Goal: Task Accomplishment & Management: Manage account settings

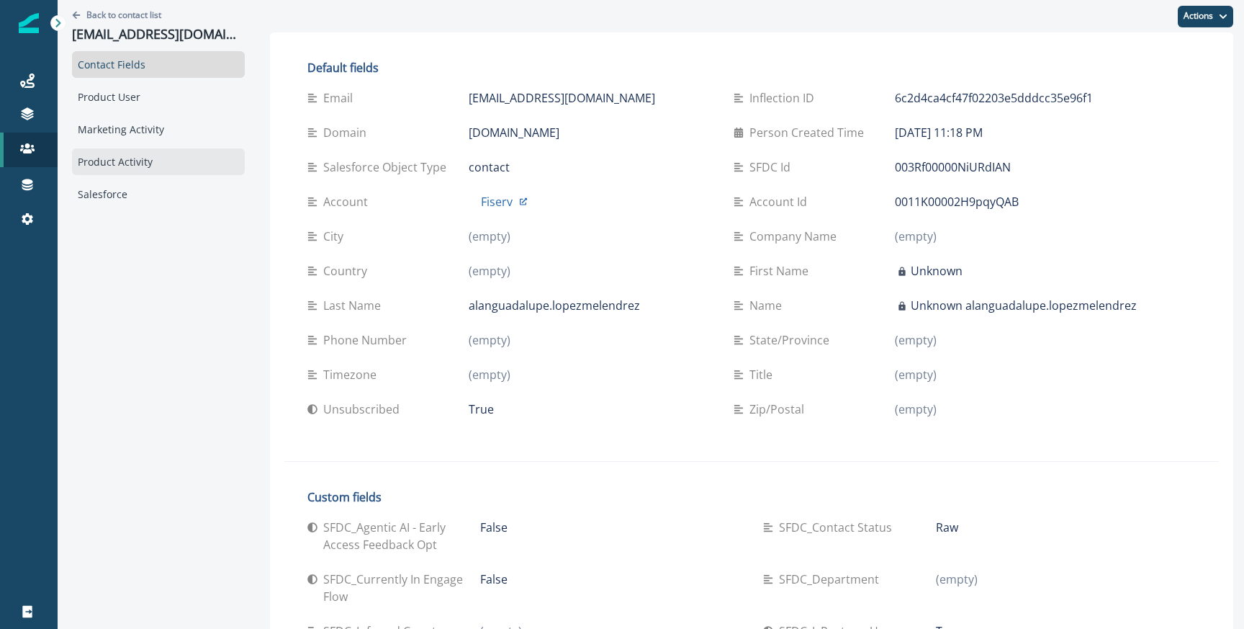
click at [105, 150] on div "Product Activity" at bounding box center [158, 161] width 173 height 27
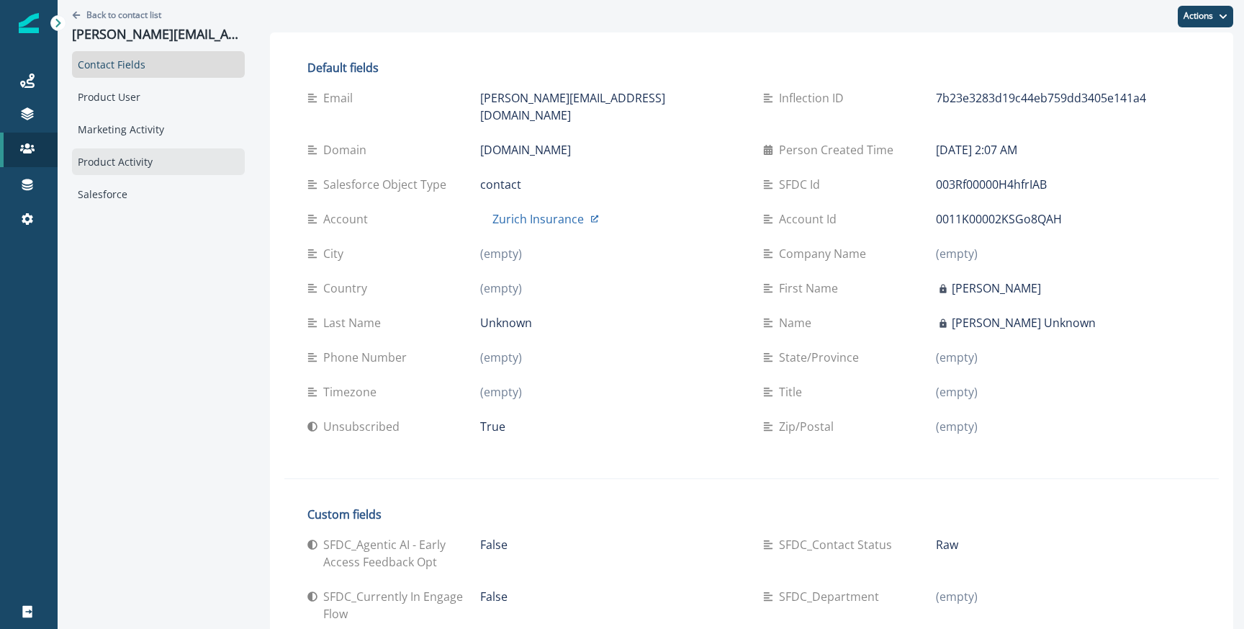
click at [114, 166] on div "Product Activity" at bounding box center [158, 161] width 173 height 27
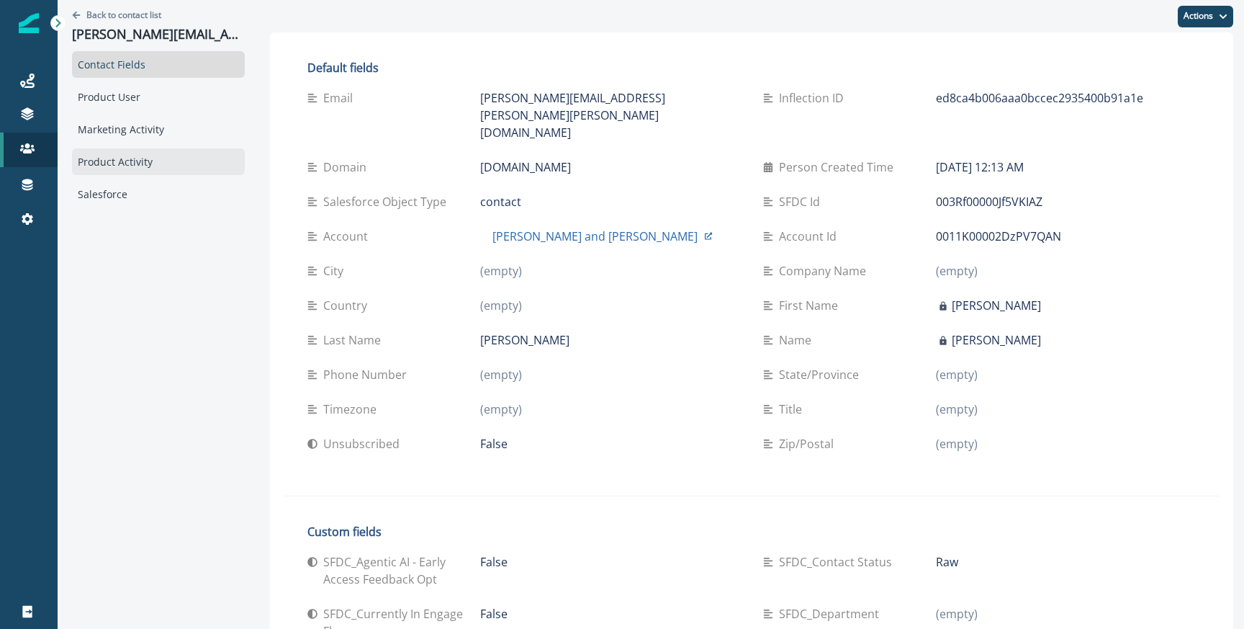
click at [94, 151] on div "Product Activity" at bounding box center [158, 161] width 173 height 27
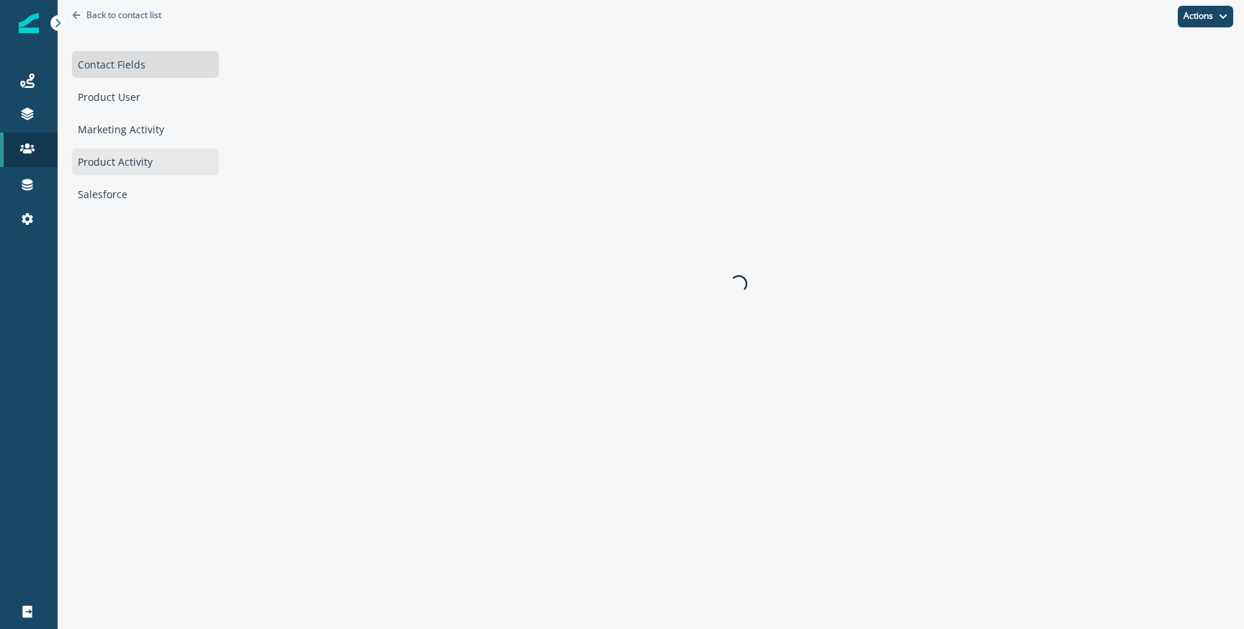
click at [97, 163] on div "Product Activity" at bounding box center [145, 161] width 147 height 27
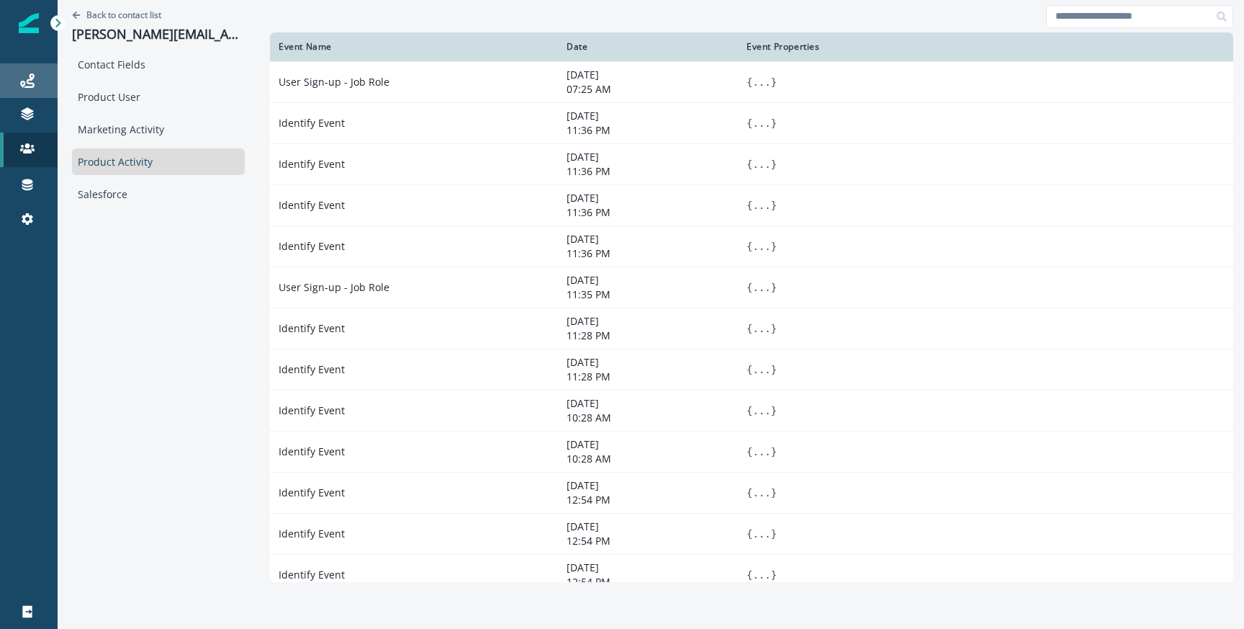
click at [38, 72] on div "Journeys" at bounding box center [29, 80] width 46 height 17
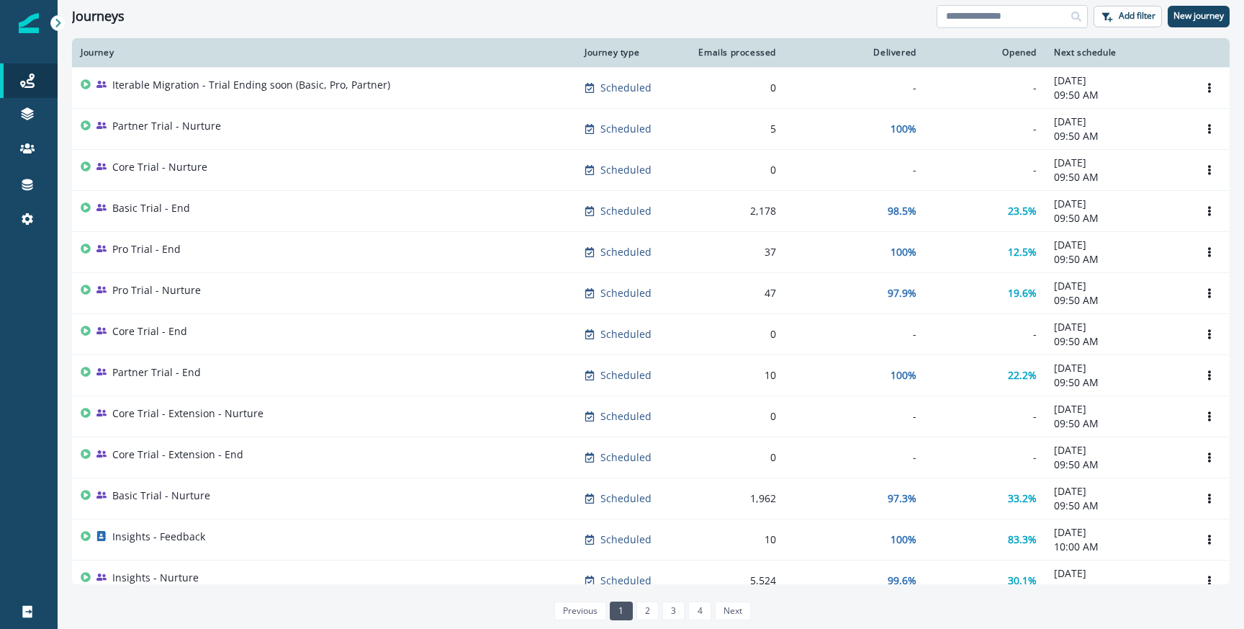
click at [1010, 22] on input at bounding box center [1012, 16] width 151 height 23
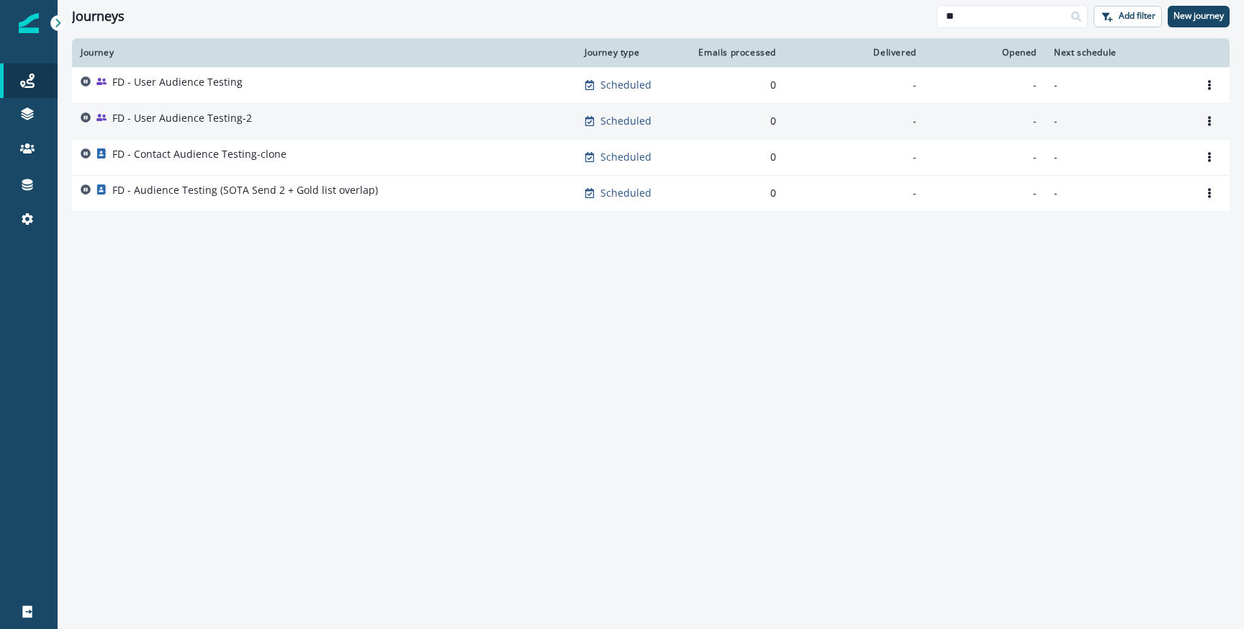
type input "**"
click at [215, 115] on p "FD - User Audience Testing-2" at bounding box center [182, 118] width 140 height 14
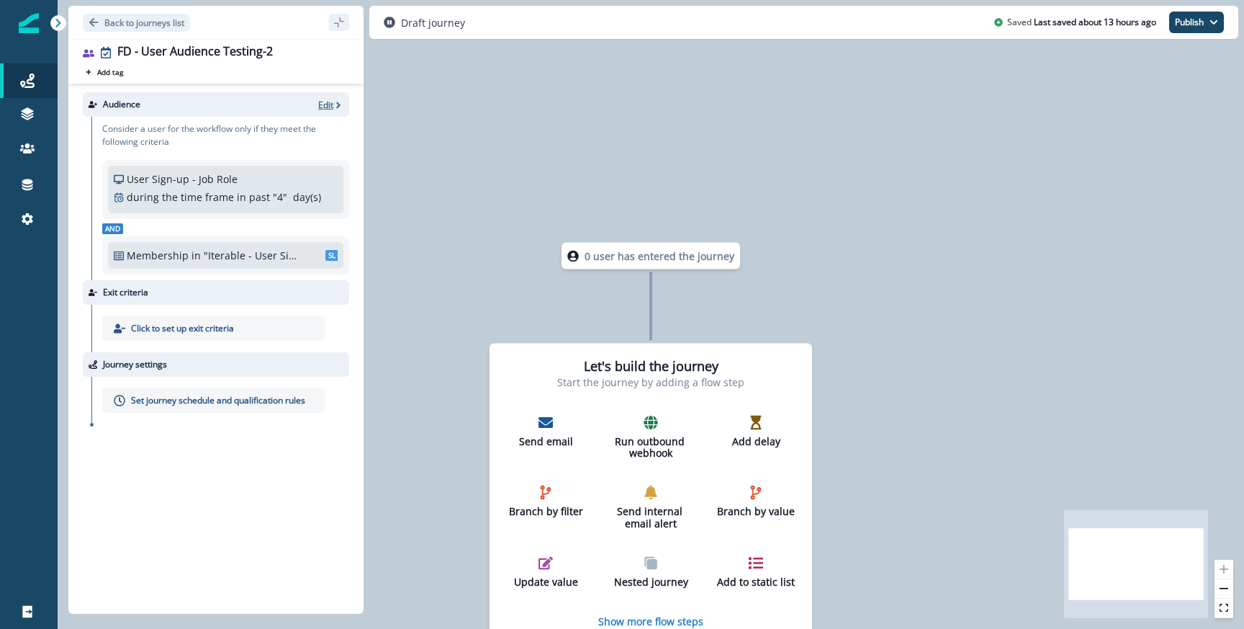
click at [334, 101] on icon "button" at bounding box center [338, 105] width 10 height 10
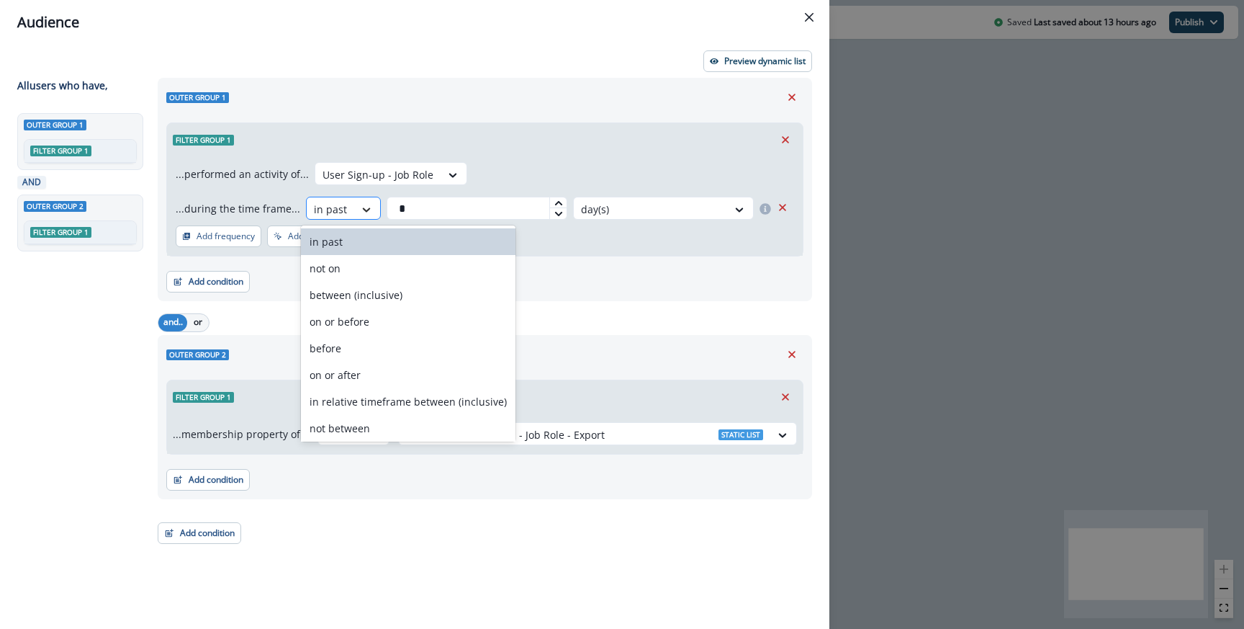
click at [360, 208] on icon at bounding box center [366, 209] width 13 height 14
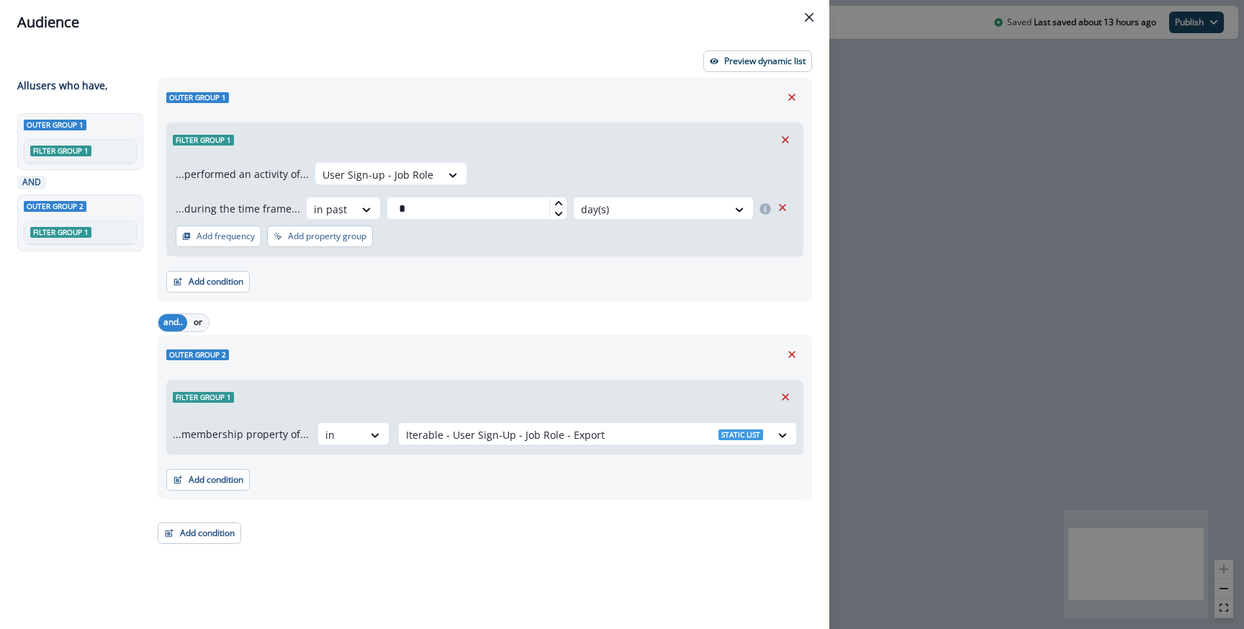
click at [662, 238] on div "...performed an activity of... User Sign-up - Job Role ...during the time frame…" at bounding box center [485, 205] width 636 height 99
click at [782, 217] on button "Remove" at bounding box center [782, 208] width 23 height 22
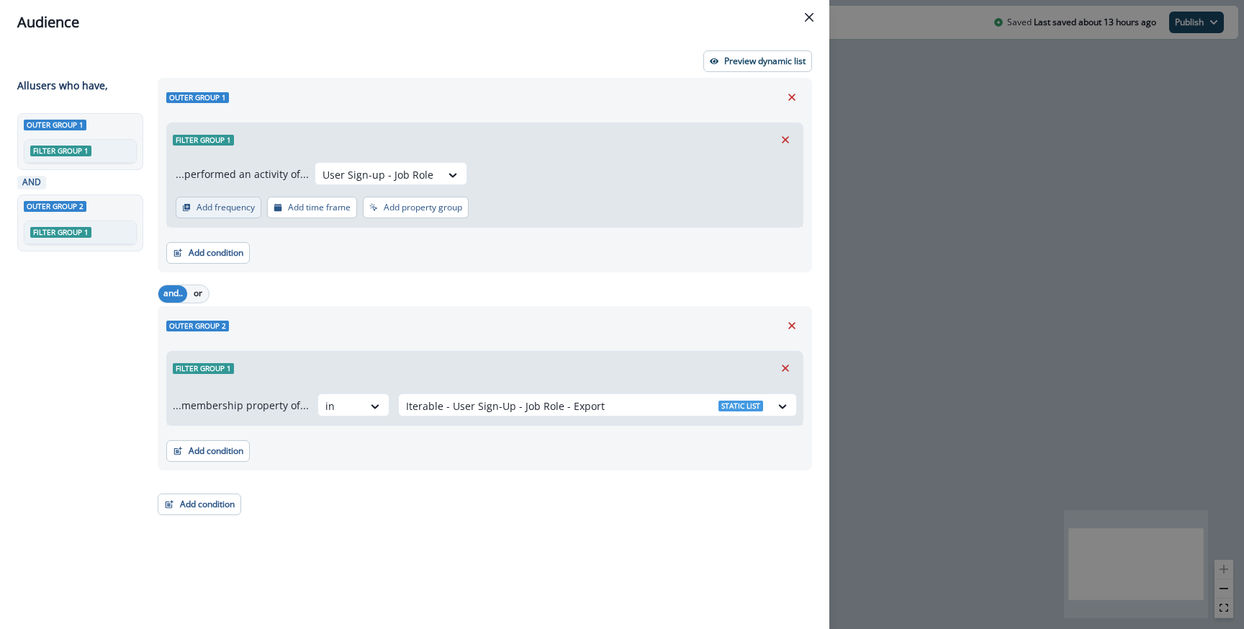
click at [249, 213] on button "Add frequency" at bounding box center [219, 208] width 86 height 22
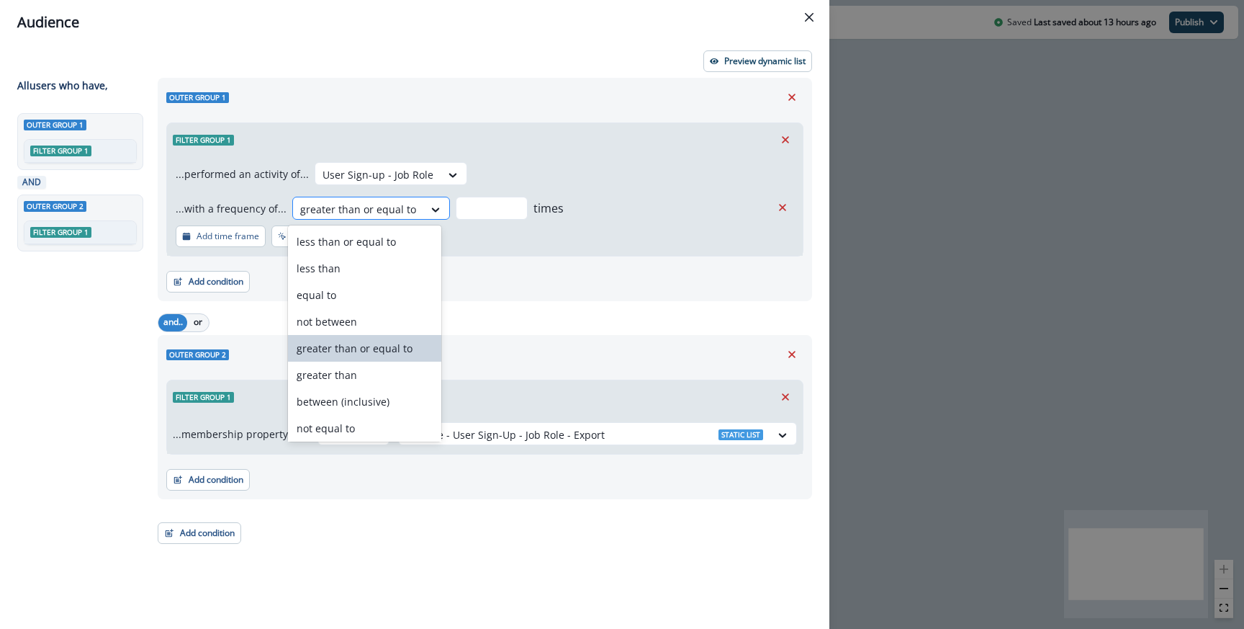
click at [409, 215] on div "greater than or equal to" at bounding box center [358, 209] width 130 height 24
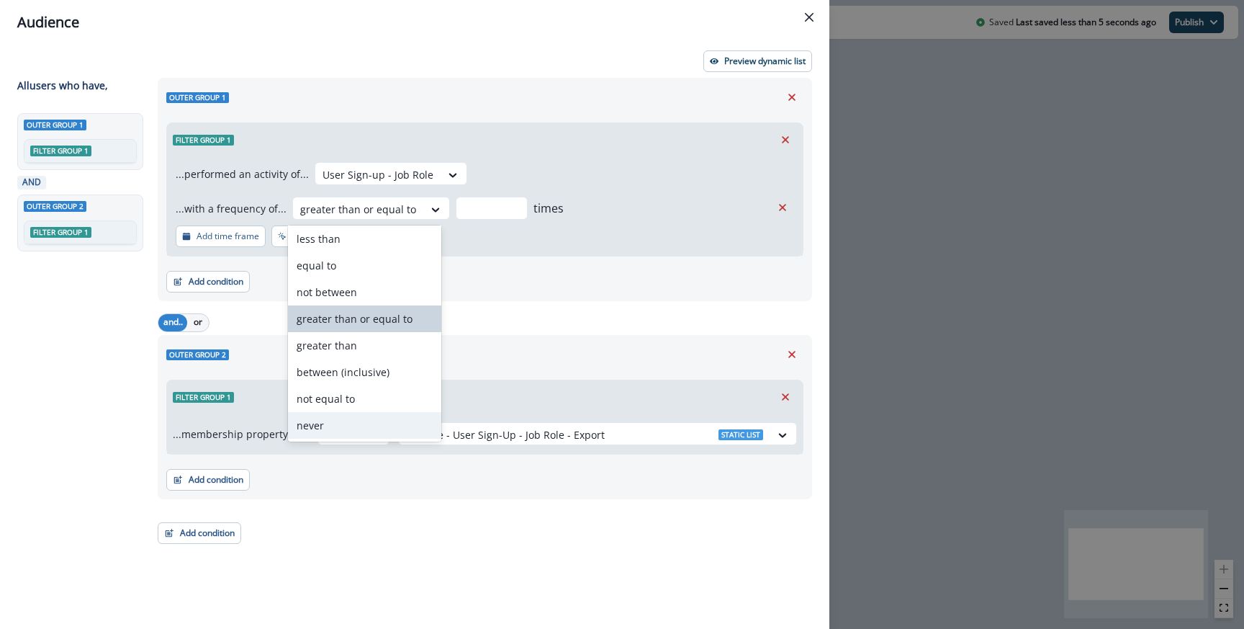
click at [344, 431] on div "never" at bounding box center [365, 425] width 154 height 27
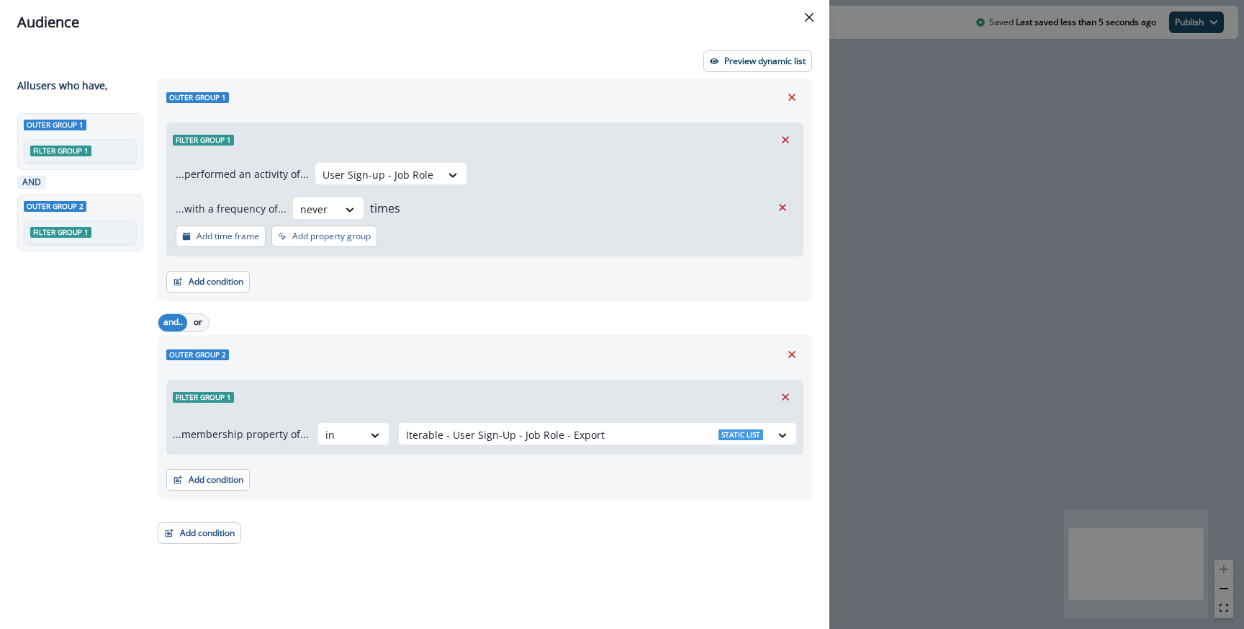
click at [512, 356] on div "Outer group 2" at bounding box center [484, 355] width 637 height 22
click at [758, 57] on p "Preview dynamic list" at bounding box center [765, 61] width 81 height 10
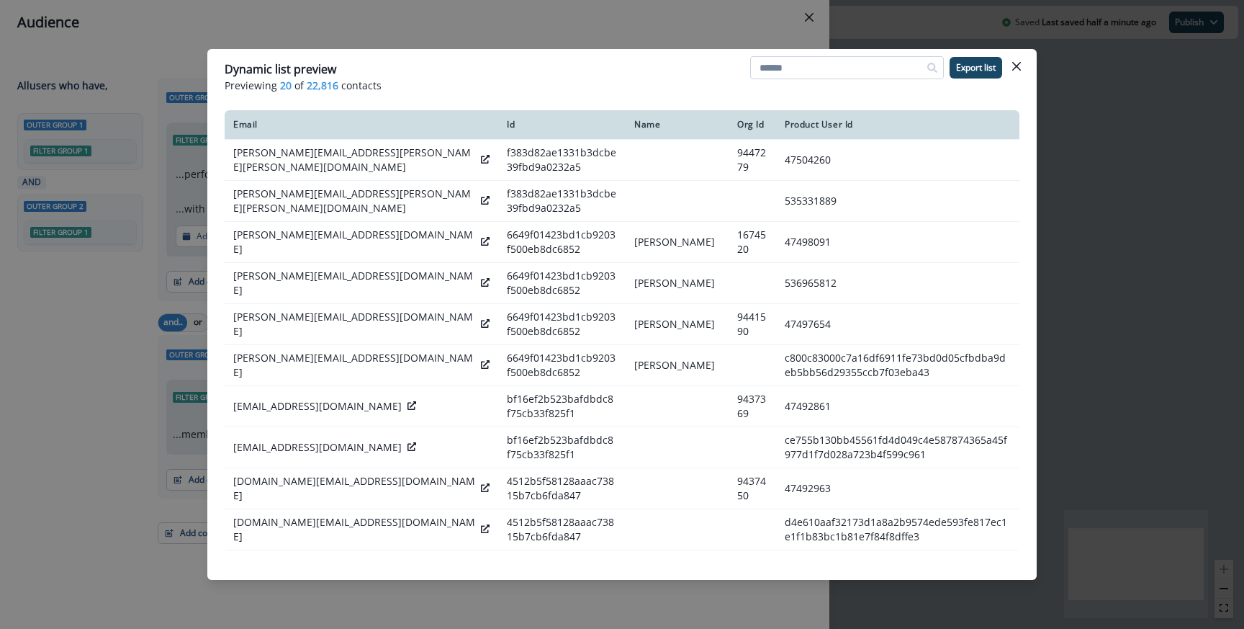
click at [786, 70] on input at bounding box center [847, 67] width 194 height 23
paste input "**********"
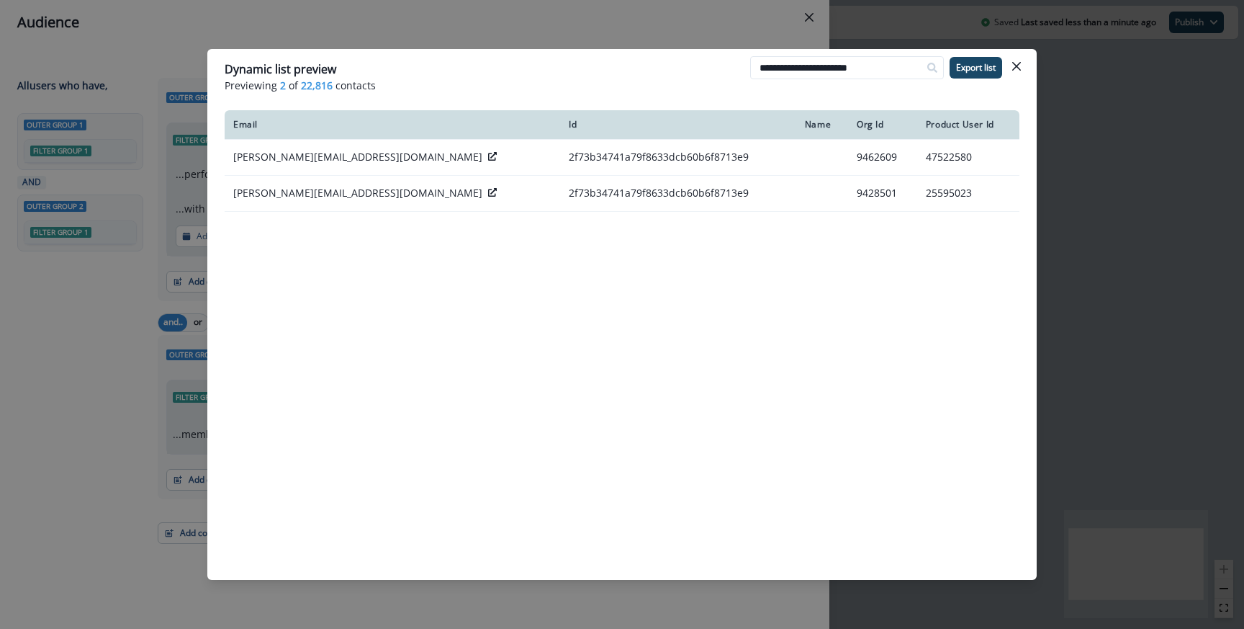
type input "**********"
click at [1052, 118] on div "**********" at bounding box center [622, 314] width 1244 height 629
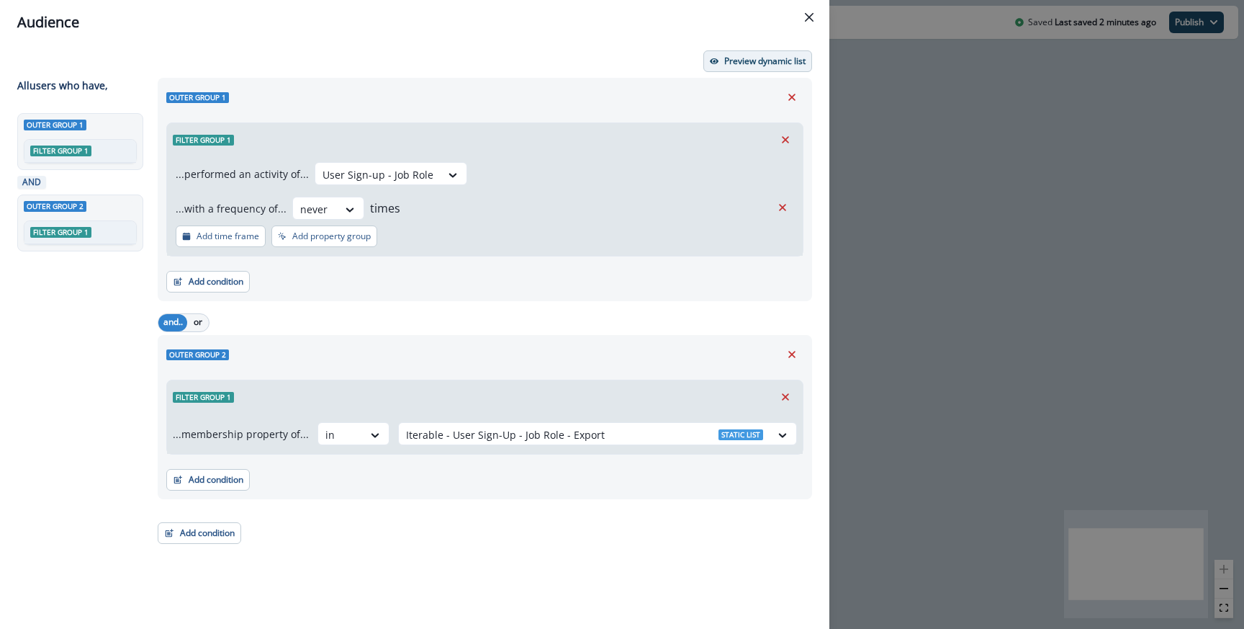
click at [771, 58] on p "Preview dynamic list" at bounding box center [765, 61] width 81 height 10
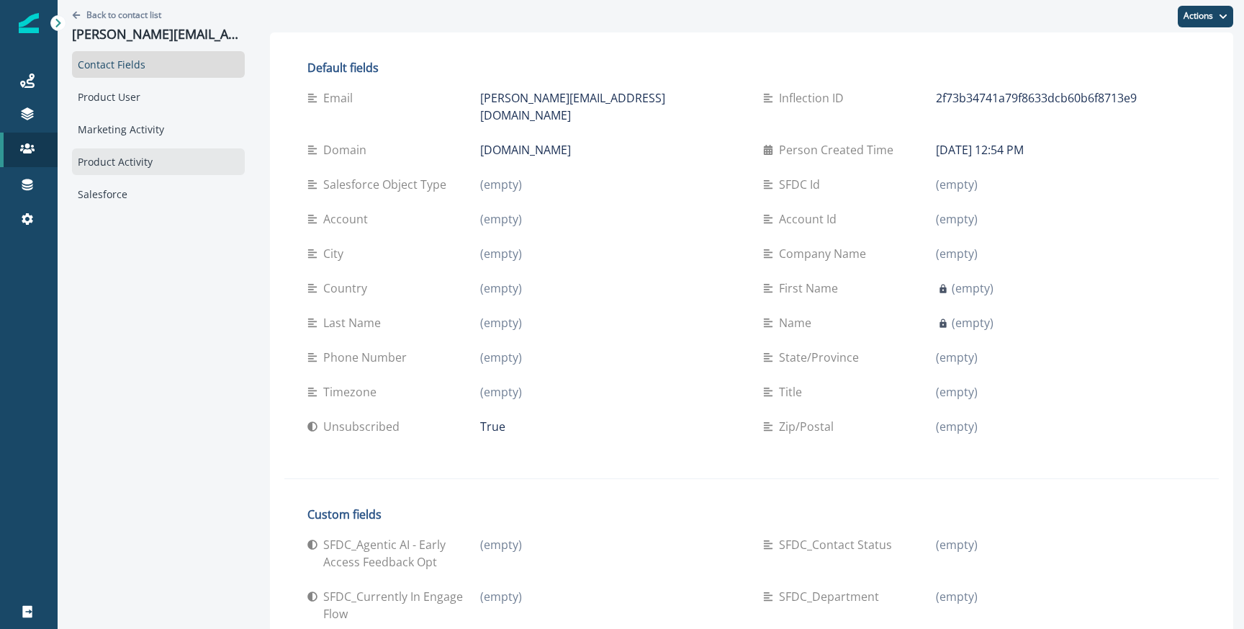
click at [120, 161] on div "Product Activity" at bounding box center [158, 161] width 173 height 27
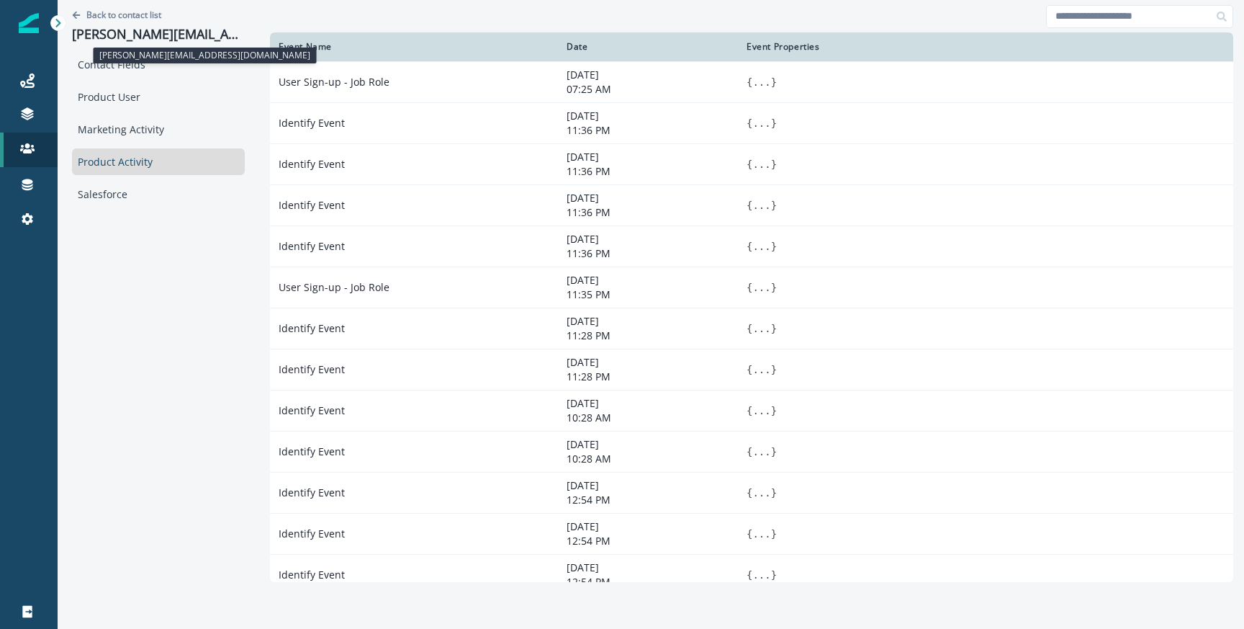
click at [129, 32] on p "[PERSON_NAME][EMAIL_ADDRESS][DOMAIN_NAME]" at bounding box center [158, 35] width 173 height 16
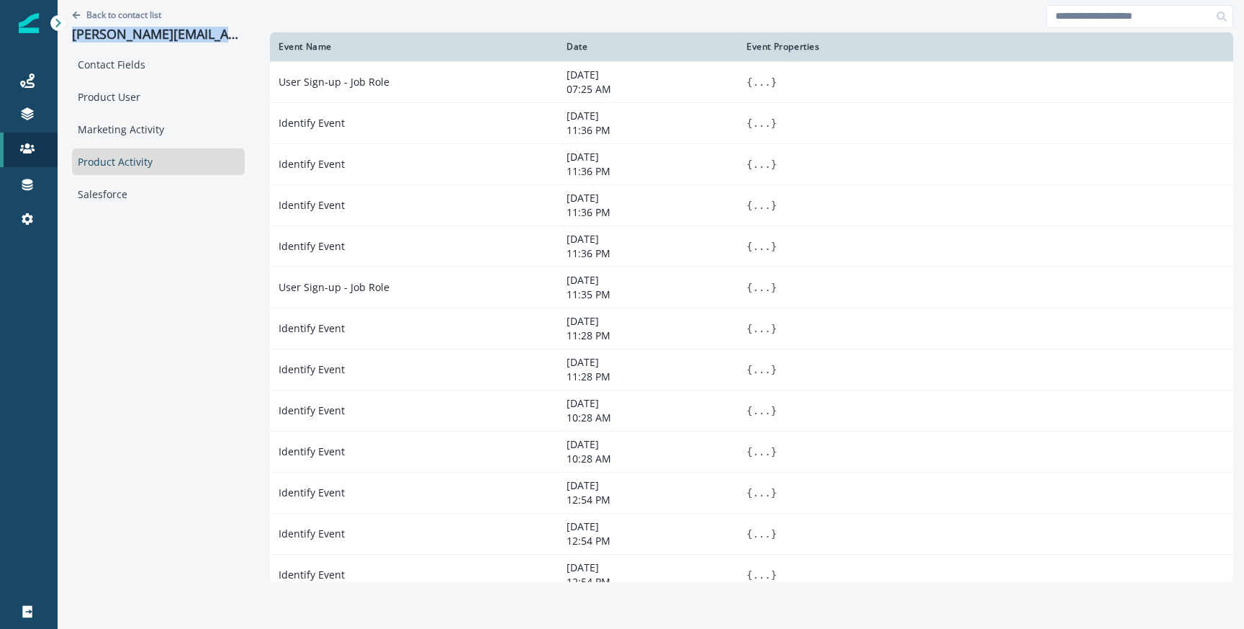
click at [129, 32] on p "[PERSON_NAME][EMAIL_ADDRESS][DOMAIN_NAME]" at bounding box center [158, 35] width 173 height 16
click at [130, 103] on div "Product User" at bounding box center [158, 97] width 173 height 27
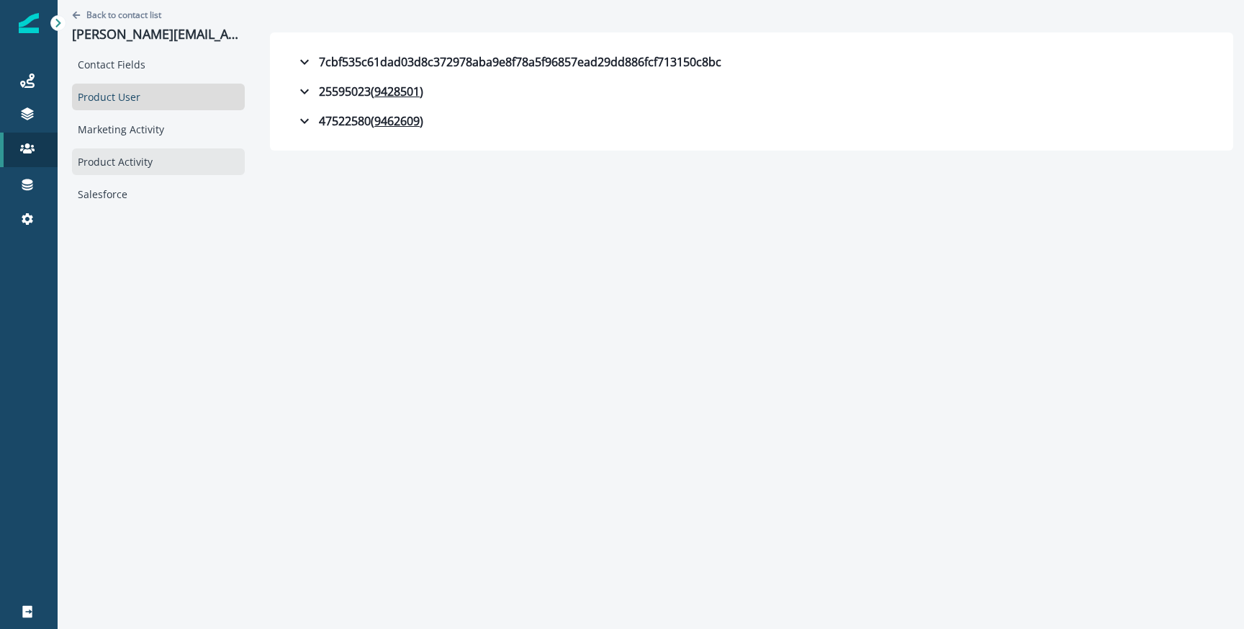
click at [135, 165] on div "Product Activity" at bounding box center [158, 161] width 173 height 27
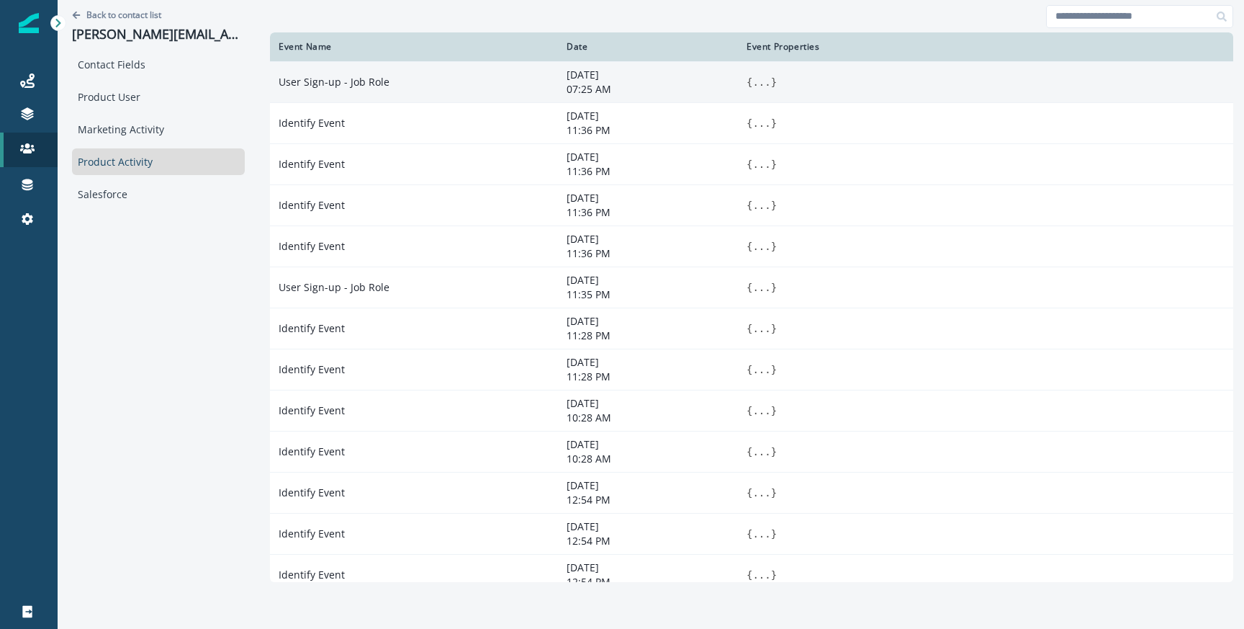
click at [753, 83] on button "..." at bounding box center [762, 82] width 18 height 14
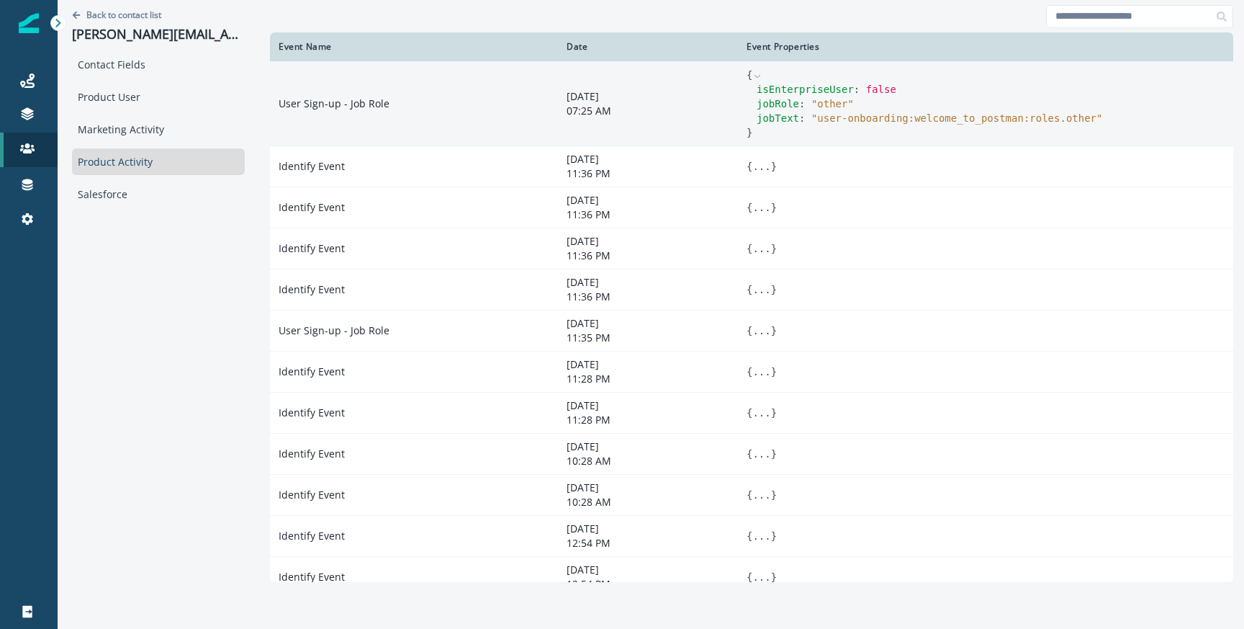
click at [753, 73] on icon at bounding box center [758, 76] width 10 height 10
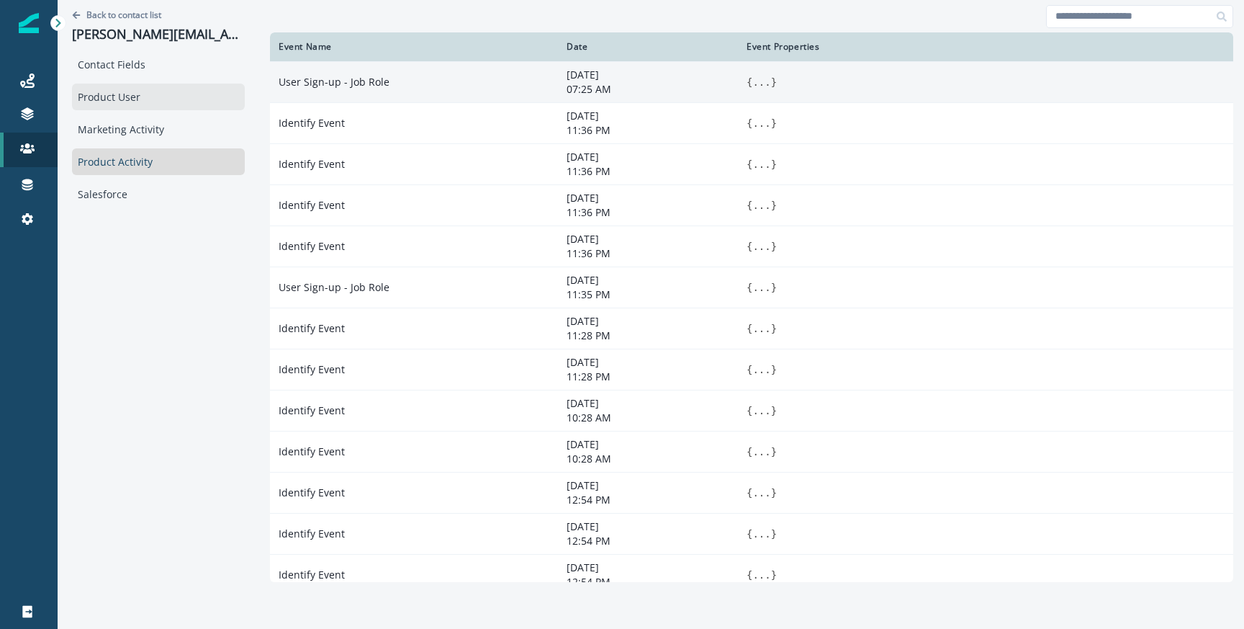
click at [133, 93] on div "Product User" at bounding box center [158, 97] width 173 height 27
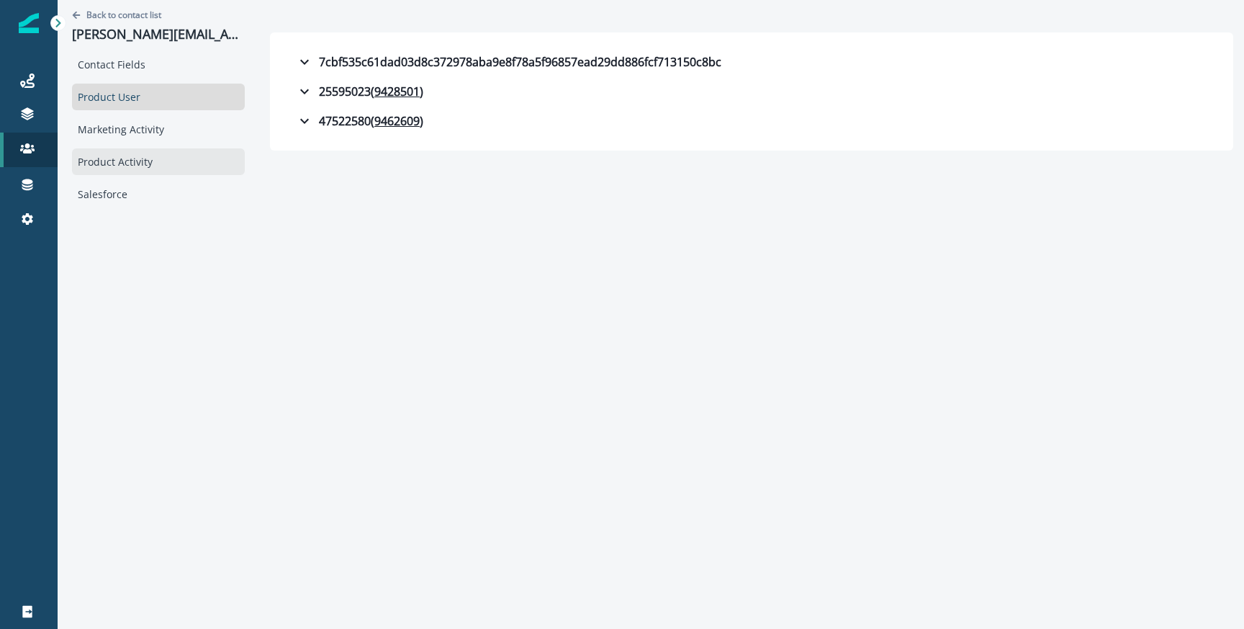
click at [153, 163] on div "Product Activity" at bounding box center [158, 161] width 173 height 27
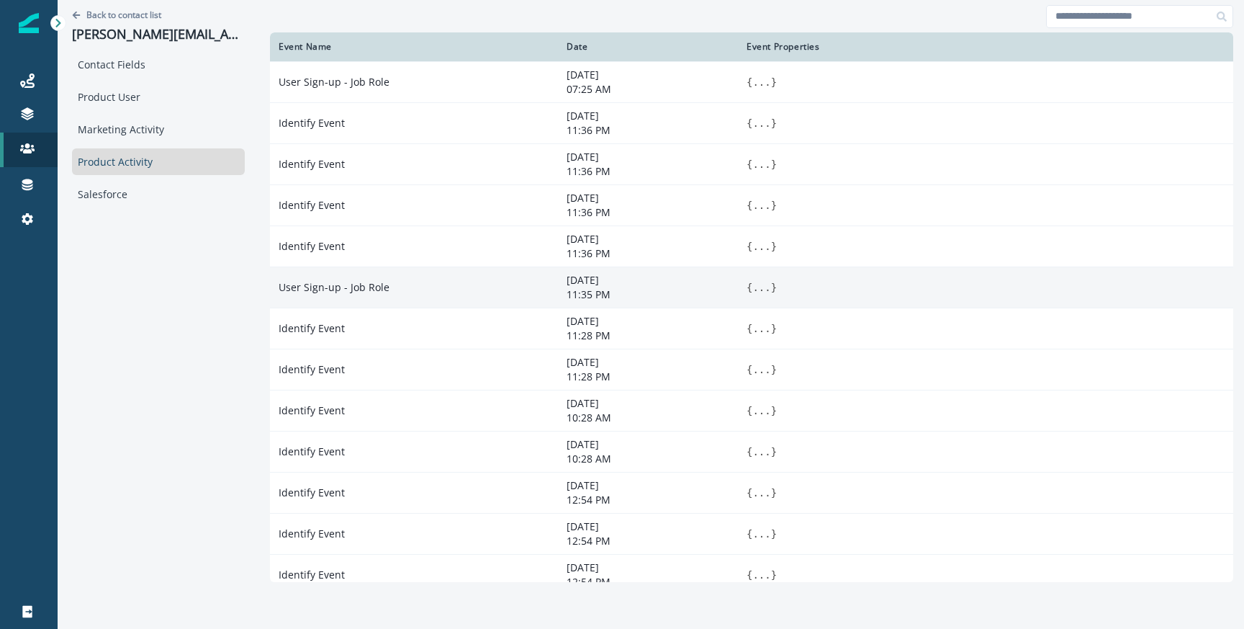
scroll to position [54, 0]
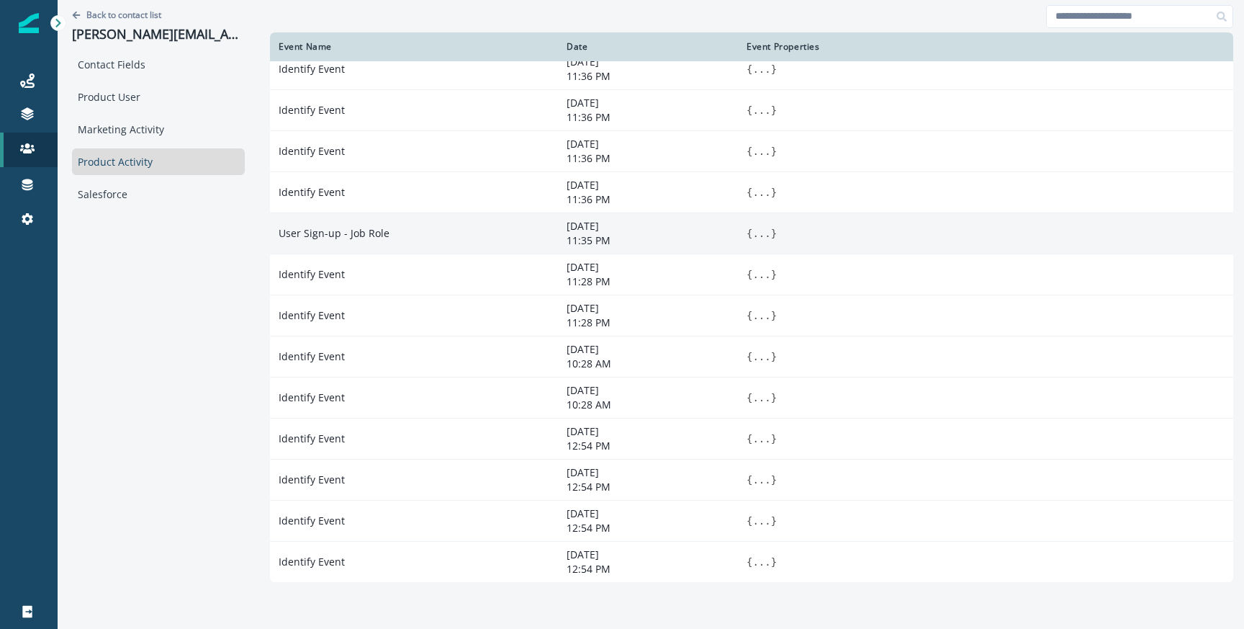
click at [759, 236] on button "..." at bounding box center [762, 233] width 18 height 14
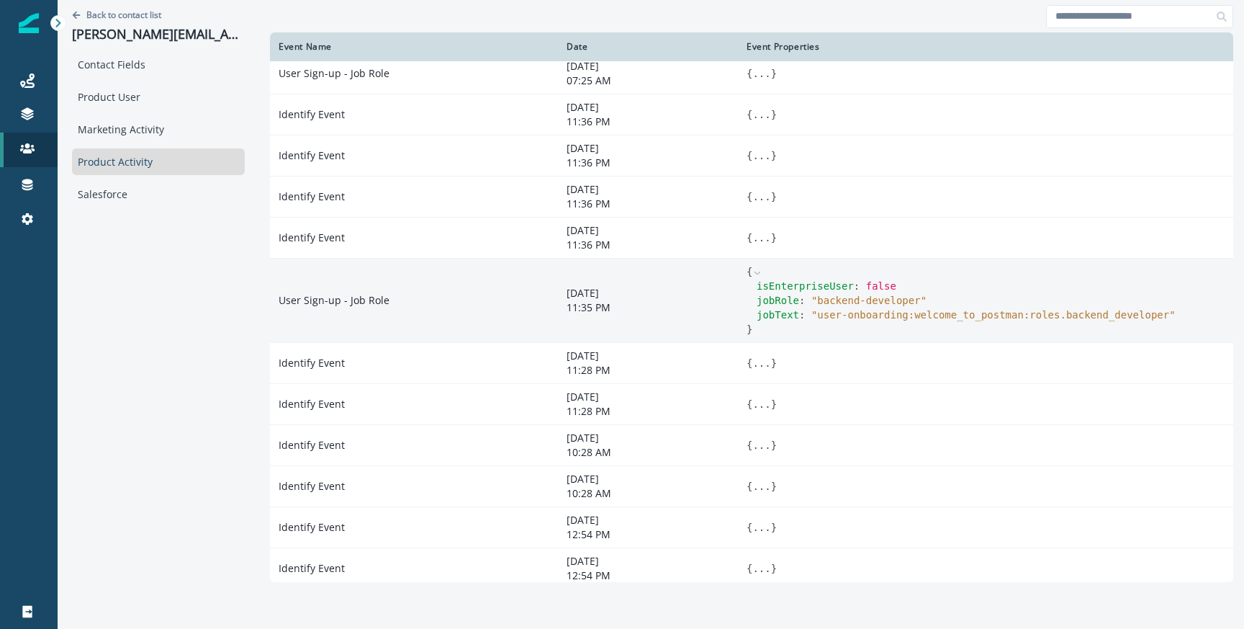
scroll to position [0, 0]
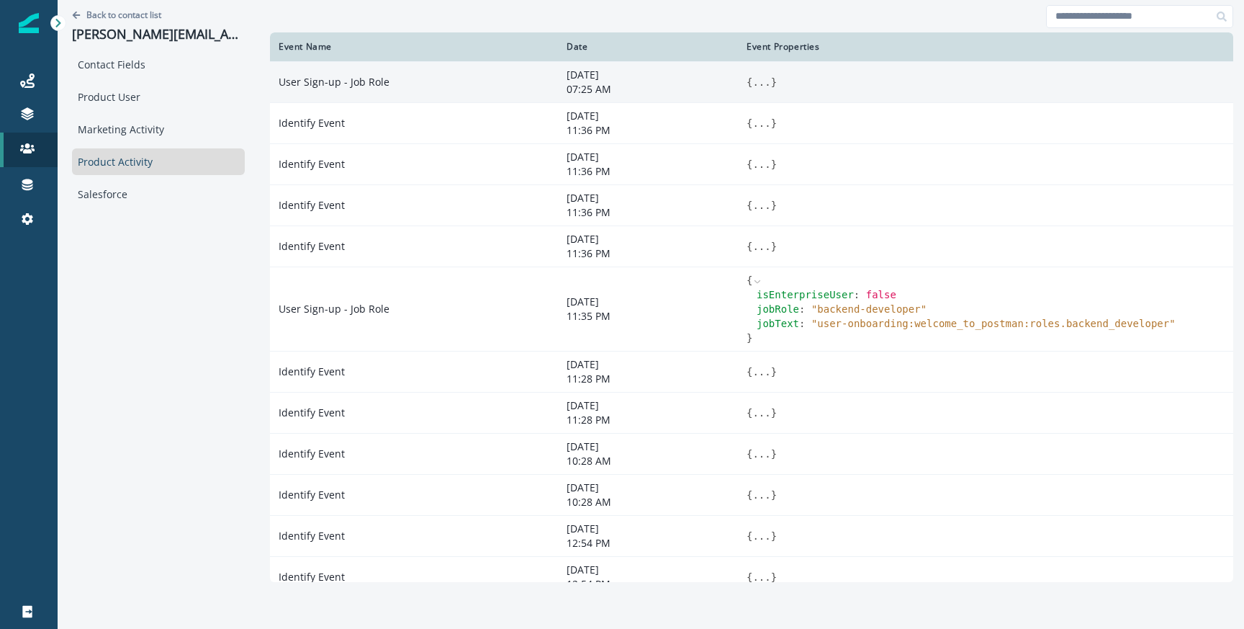
click at [771, 76] on span "}" at bounding box center [774, 82] width 6 height 12
click at [758, 79] on button "..." at bounding box center [762, 82] width 18 height 14
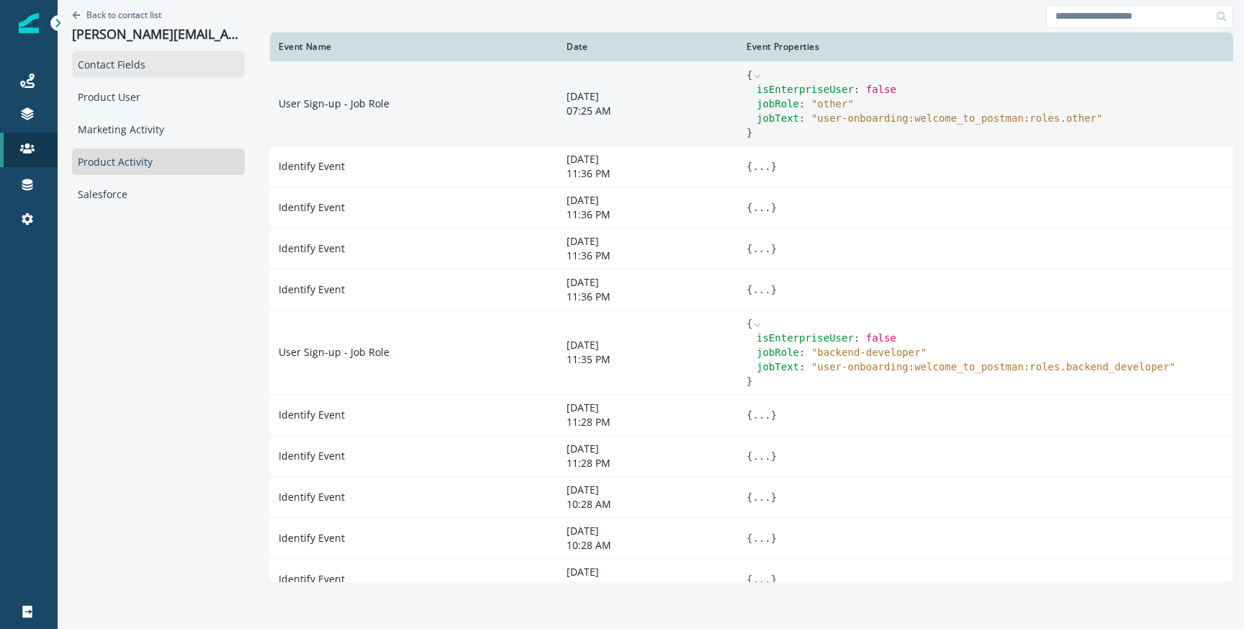
click at [141, 72] on div "Contact Fields" at bounding box center [158, 64] width 173 height 27
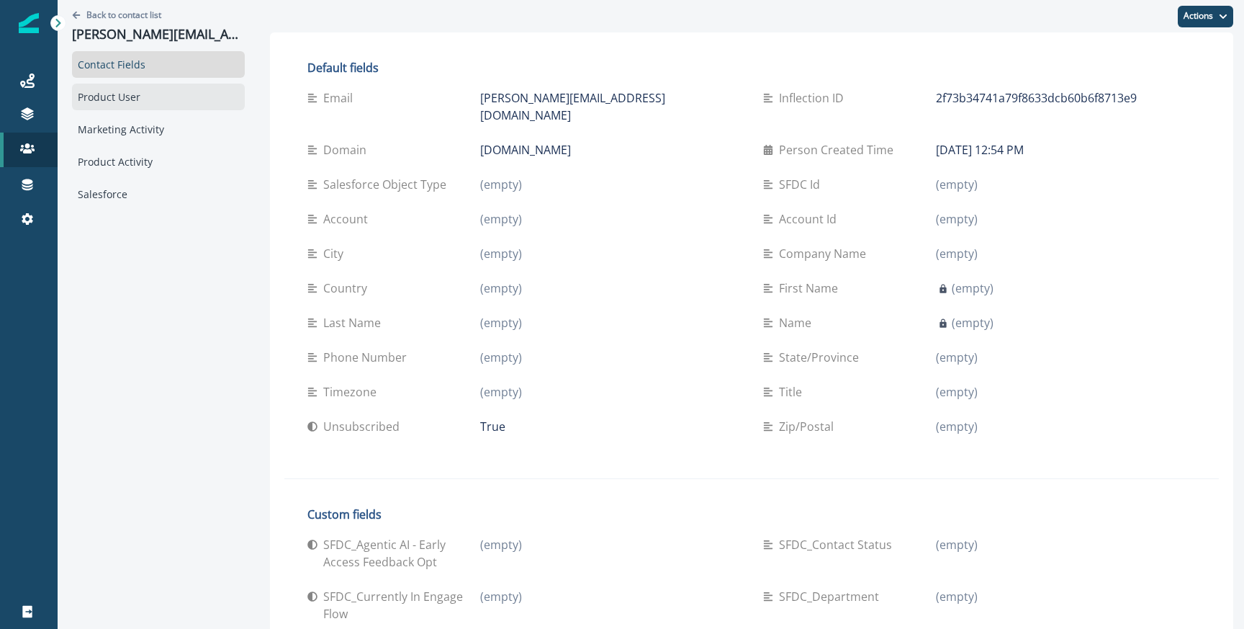
click at [136, 91] on div "Product User" at bounding box center [158, 97] width 173 height 27
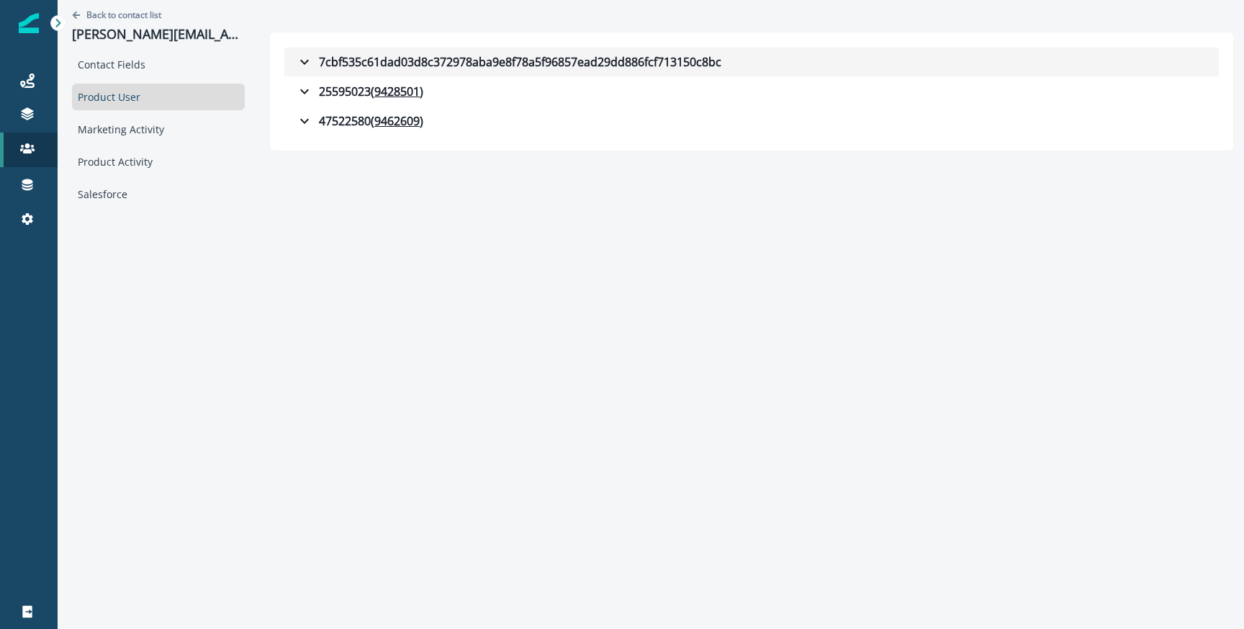
click at [297, 58] on icon "button" at bounding box center [304, 61] width 17 height 17
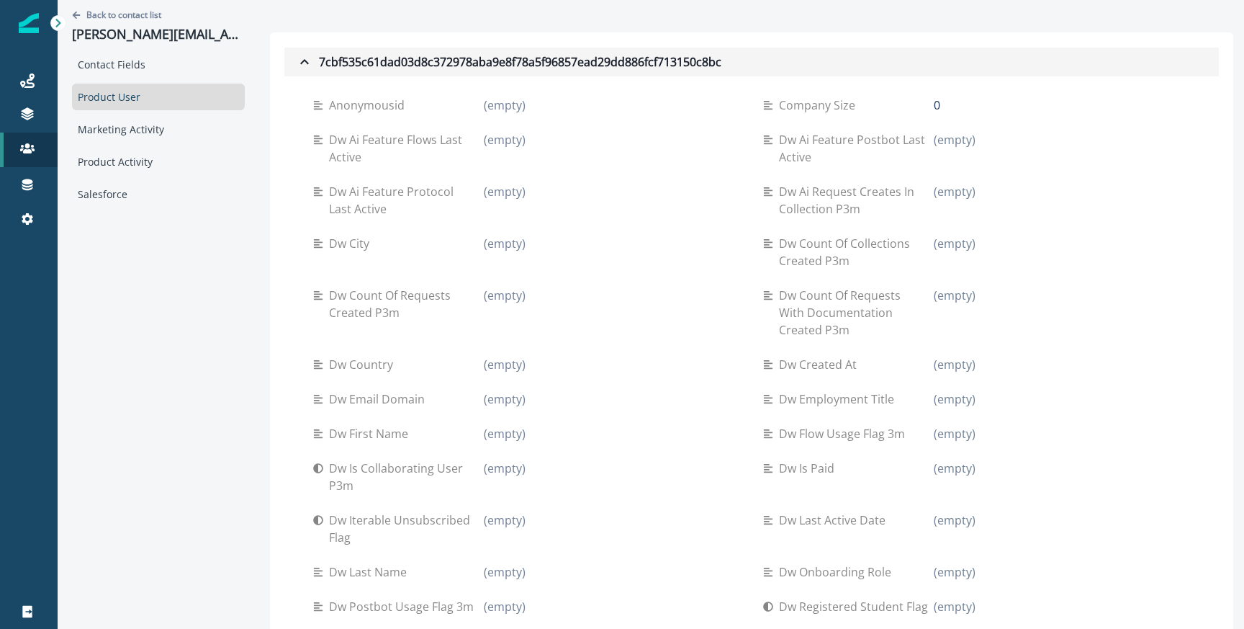
click at [297, 58] on icon "button" at bounding box center [304, 61] width 17 height 17
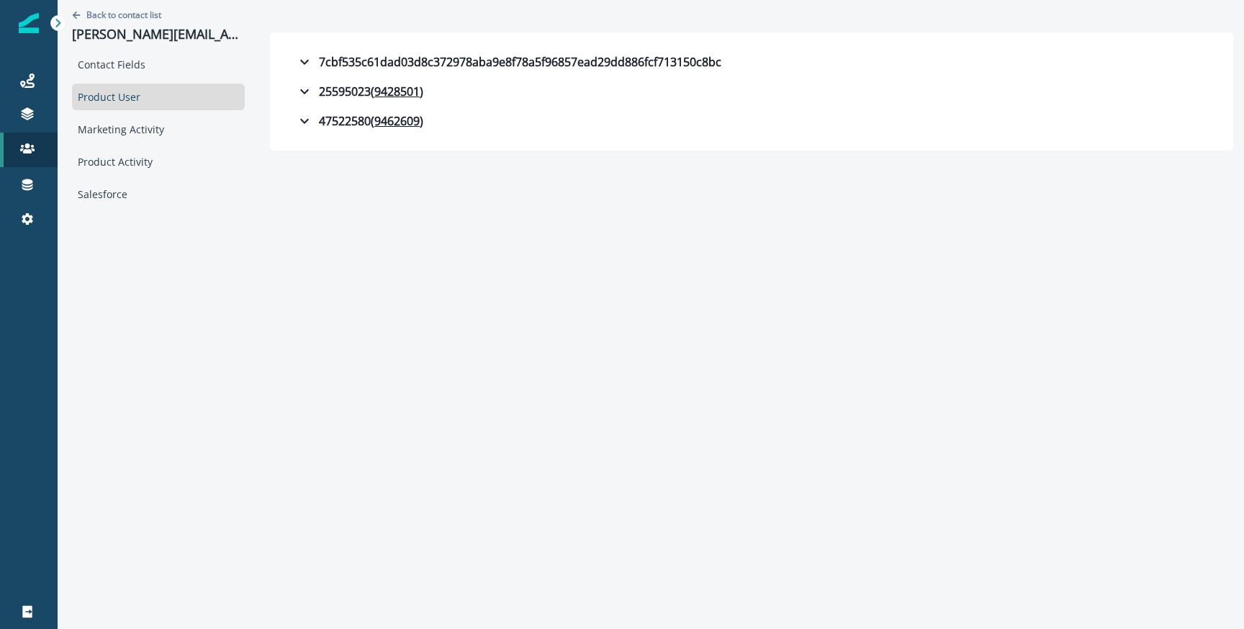
click at [125, 33] on p "luca.damelio@outlook.com" at bounding box center [158, 35] width 173 height 16
copy p "luca.damelio@outlook.com"
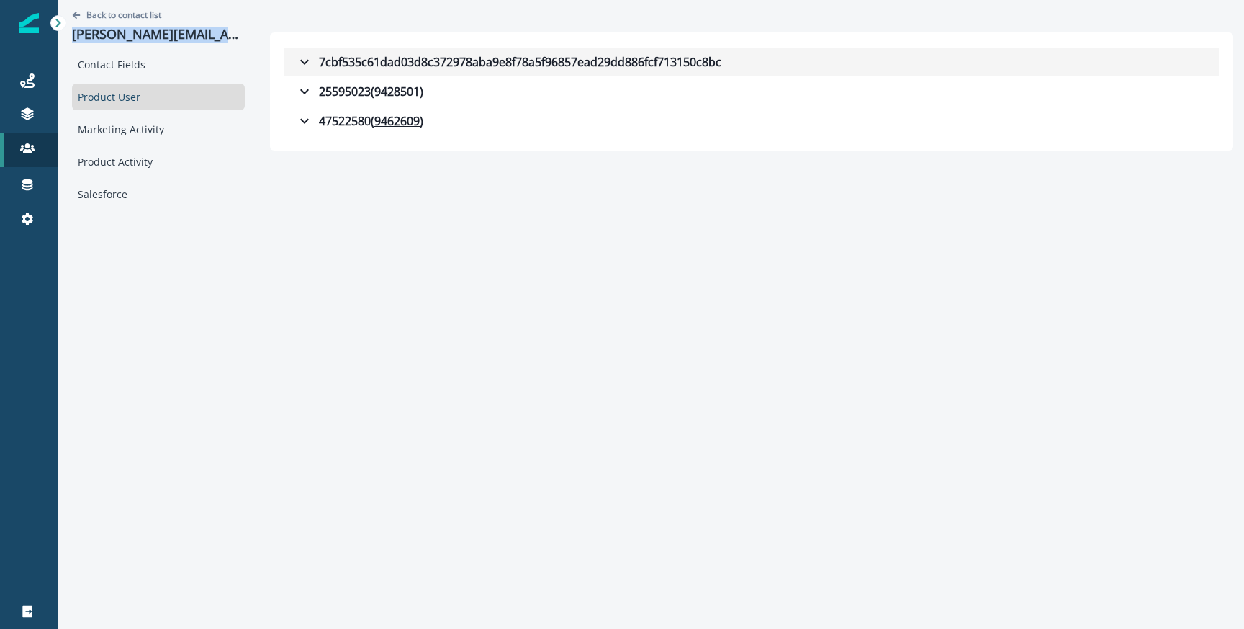
click at [297, 59] on icon "button" at bounding box center [304, 61] width 17 height 17
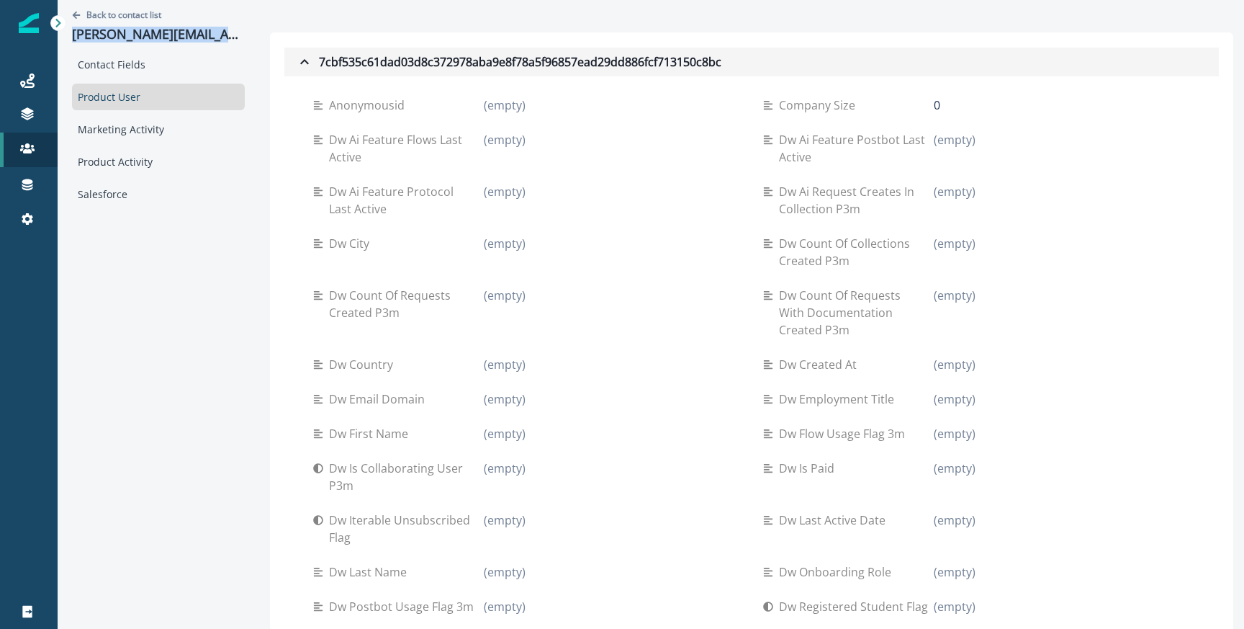
click at [302, 62] on icon "button" at bounding box center [304, 61] width 17 height 17
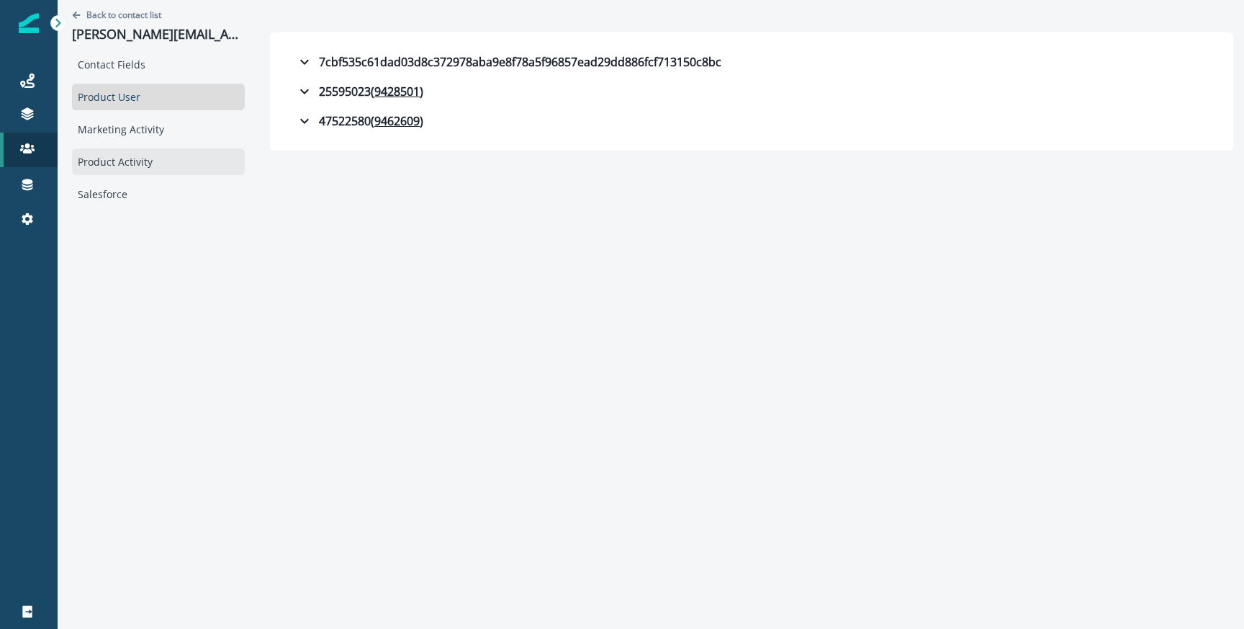
click at [121, 159] on div "Product Activity" at bounding box center [158, 161] width 173 height 27
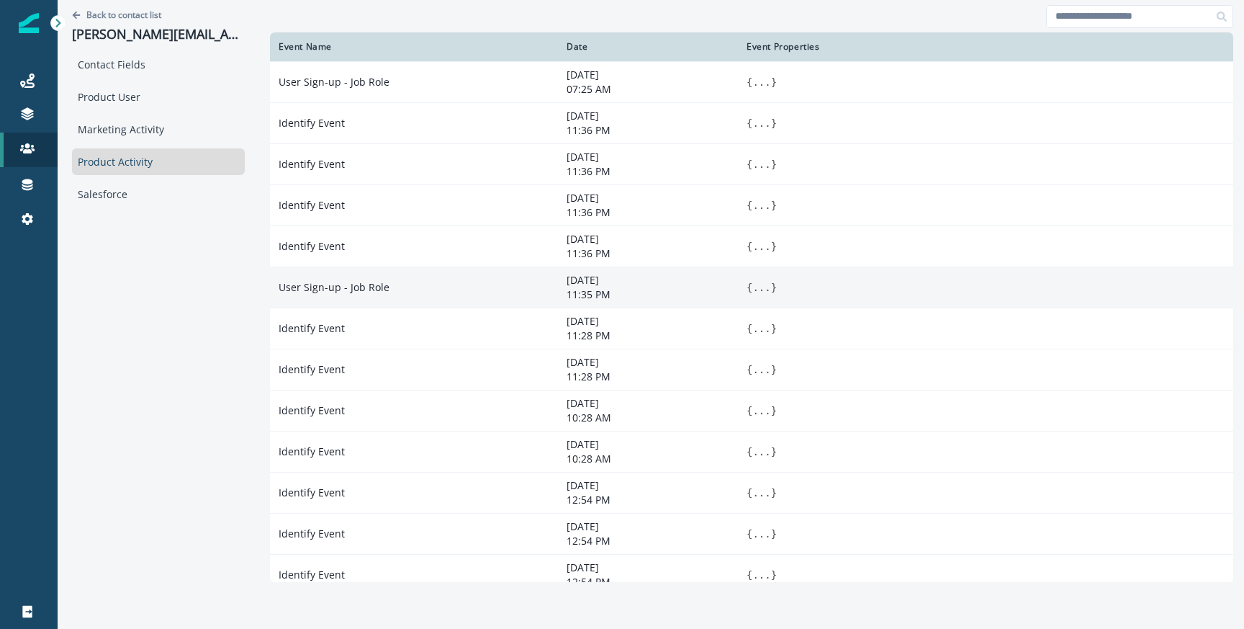
click at [747, 284] on span "{" at bounding box center [750, 288] width 6 height 12
click at [753, 284] on button "..." at bounding box center [762, 287] width 18 height 14
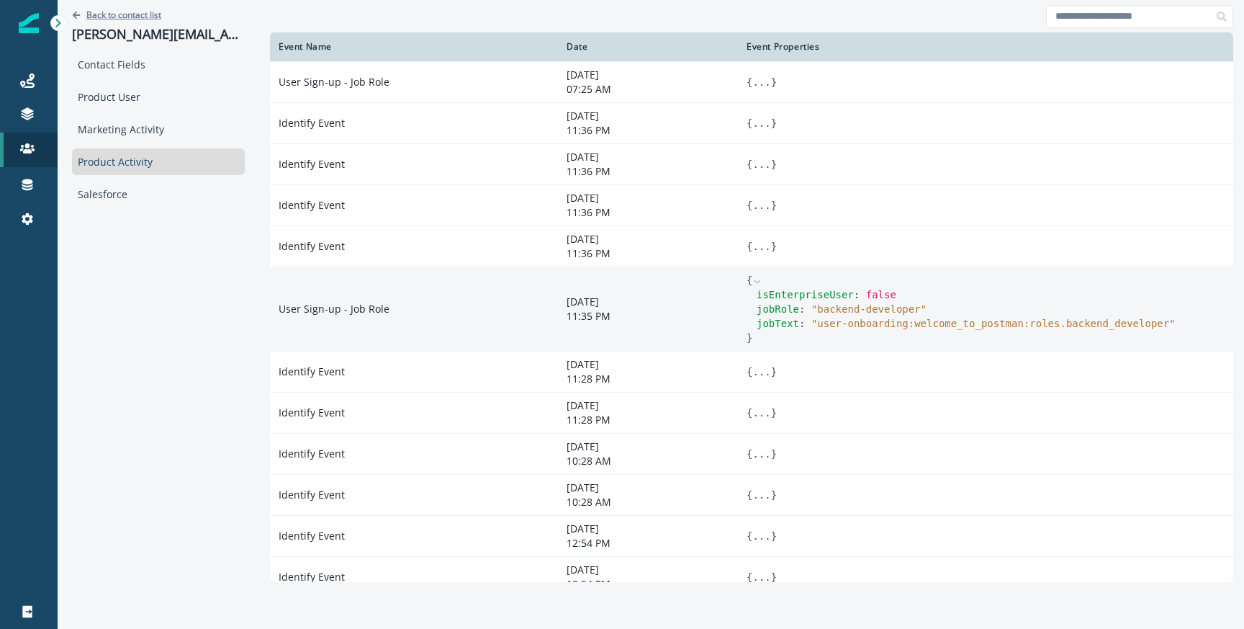
click at [81, 11] on button "Back to contact list" at bounding box center [116, 15] width 89 height 12
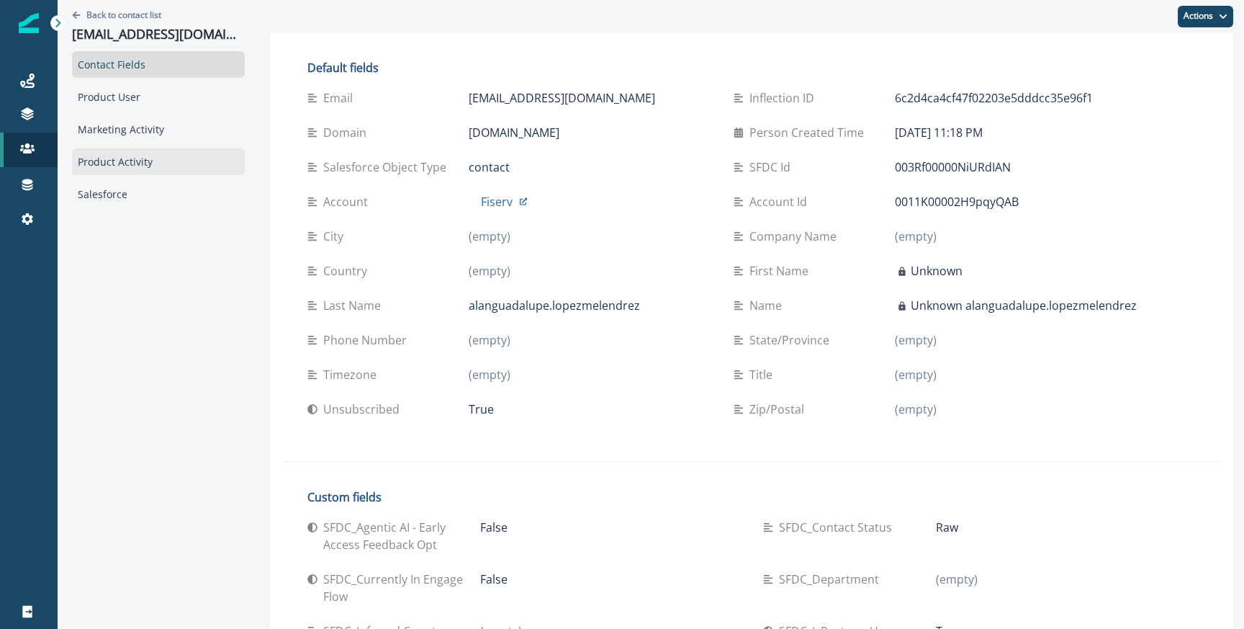
click at [122, 169] on div "Product Activity" at bounding box center [158, 161] width 173 height 27
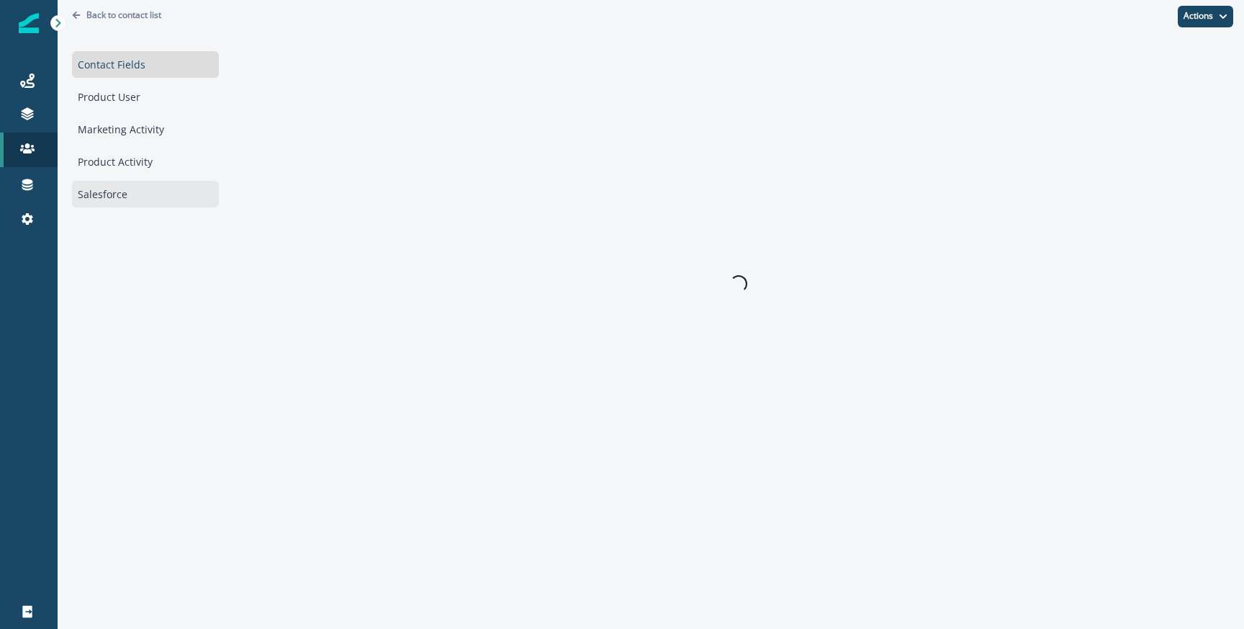
click at [125, 182] on div "Salesforce" at bounding box center [145, 194] width 147 height 27
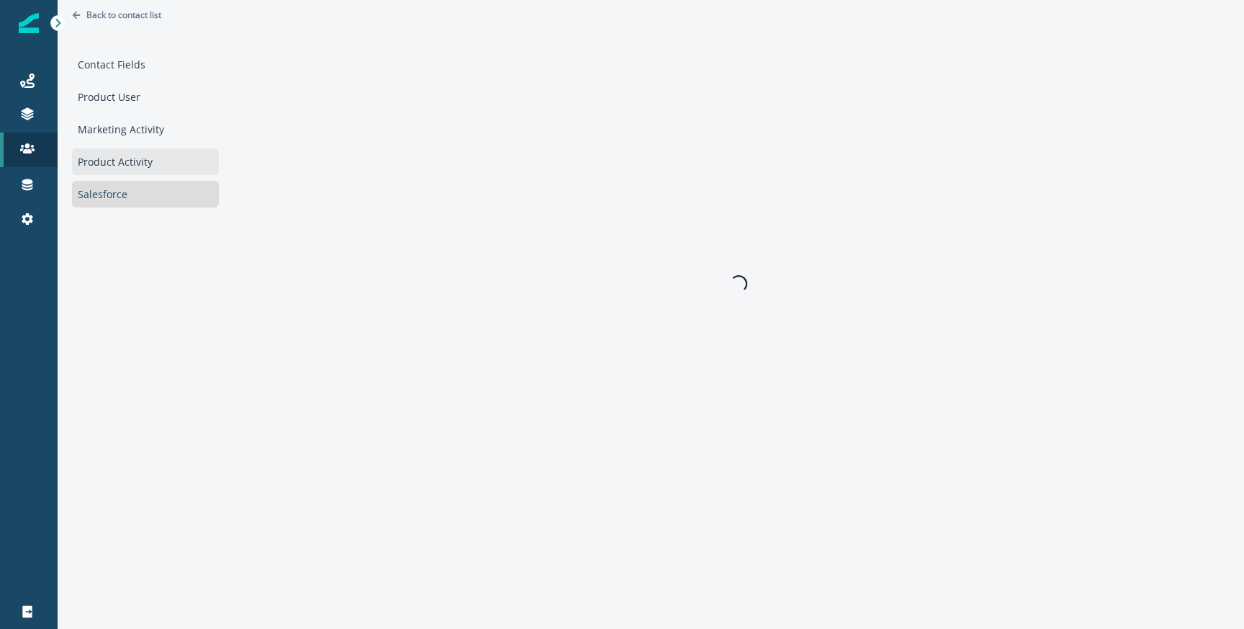
click at [130, 169] on div "Product Activity" at bounding box center [145, 161] width 147 height 27
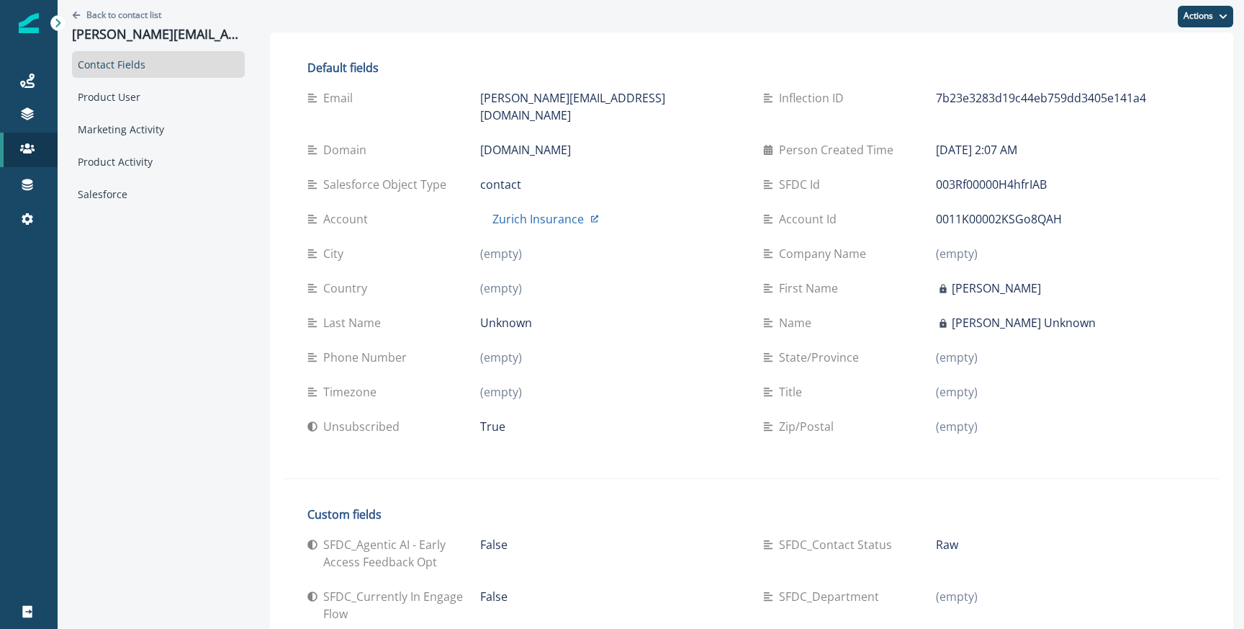
click at [126, 146] on div "Contact Fields Product User Marketing Activity Product Activity Salesforce" at bounding box center [158, 129] width 173 height 156
click at [126, 156] on div "Product Activity" at bounding box center [158, 161] width 173 height 27
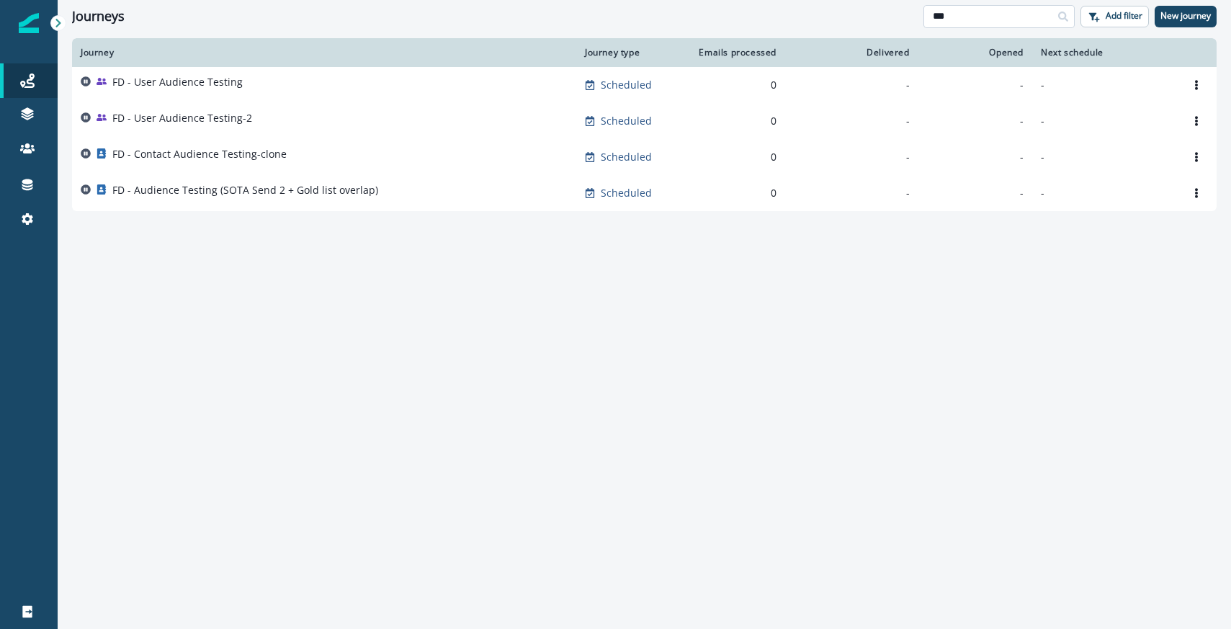
click at [947, 10] on input "**" at bounding box center [998, 16] width 151 height 23
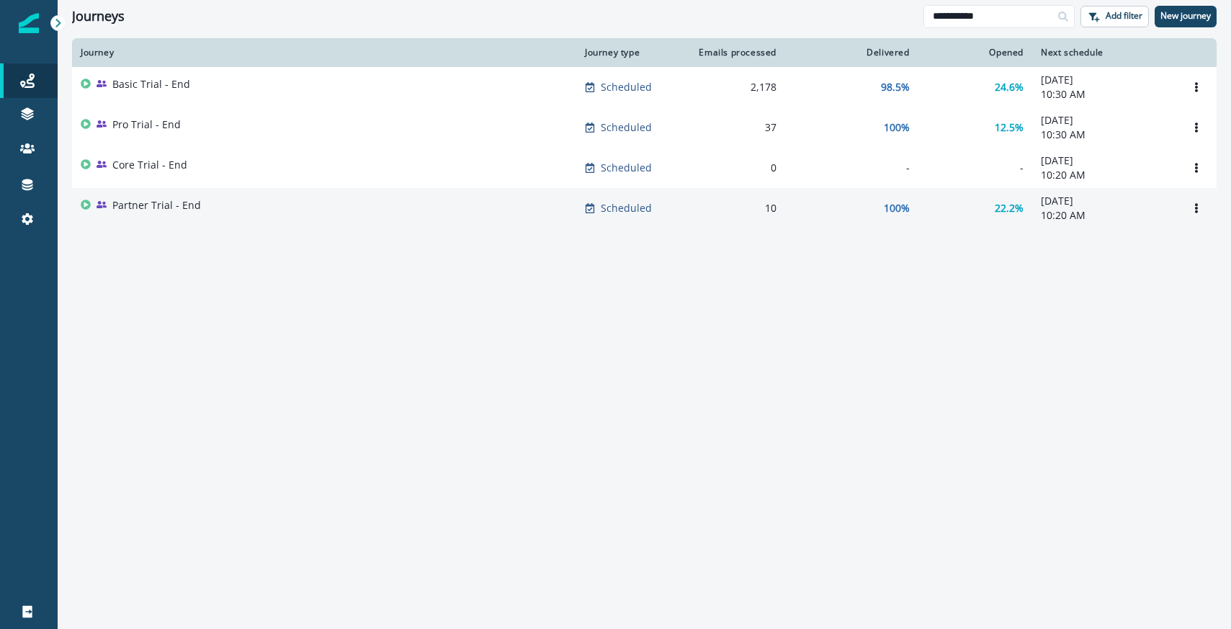
type input "**********"
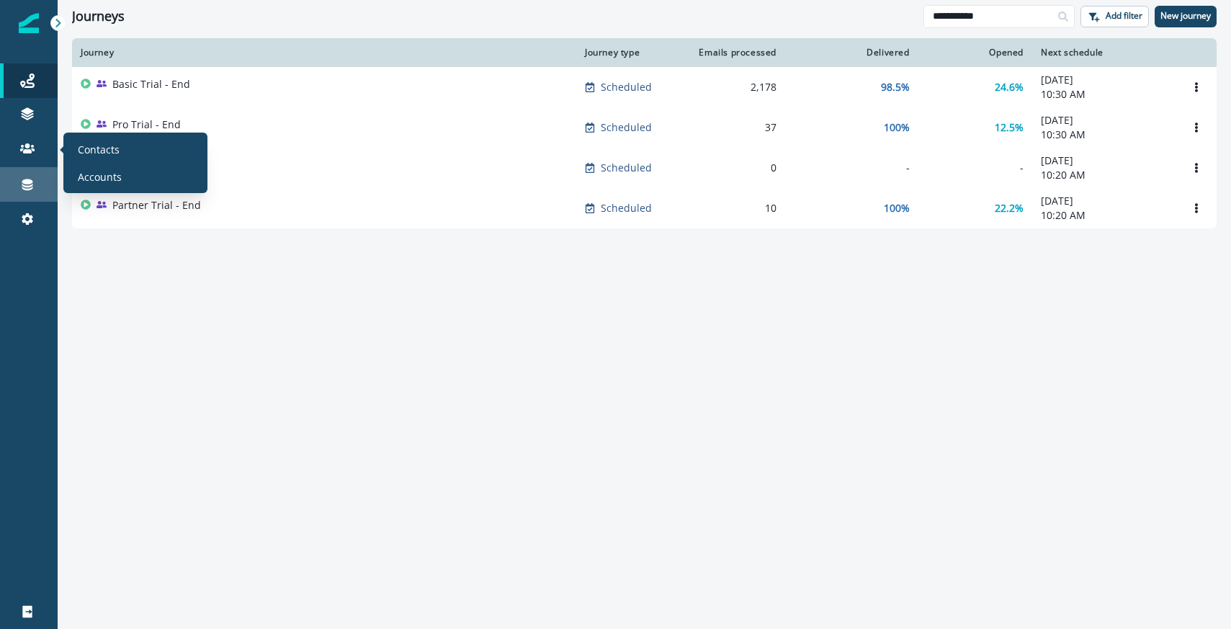
click at [29, 181] on icon at bounding box center [27, 185] width 11 height 12
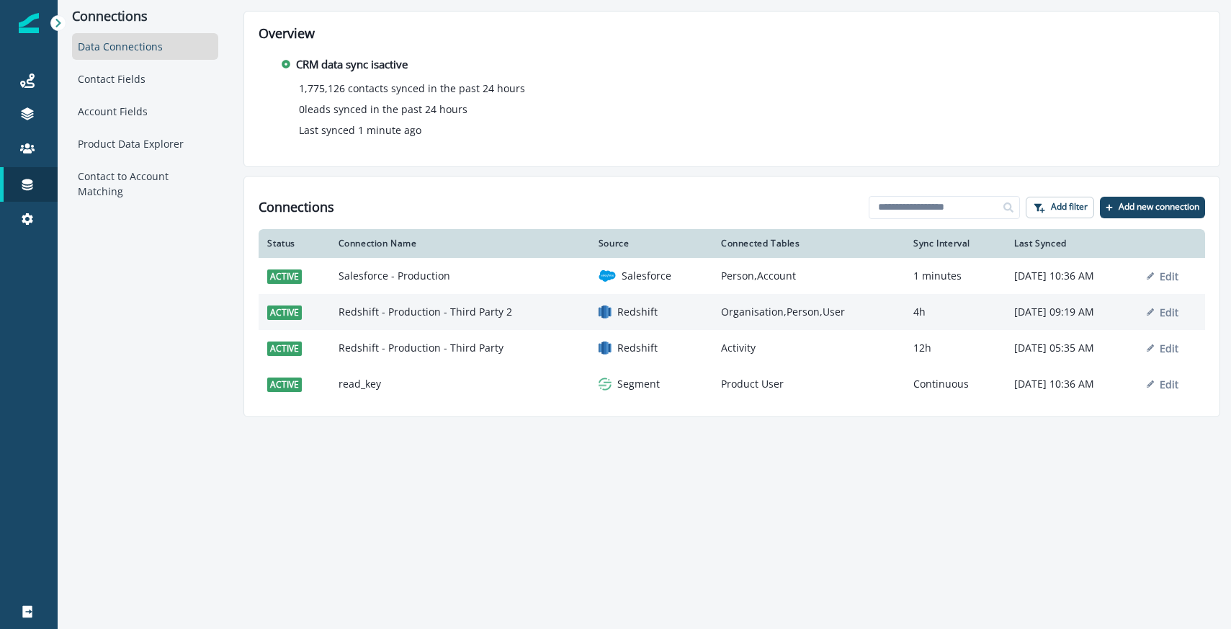
click at [426, 308] on td "Redshift - Production - Third Party 2" at bounding box center [460, 312] width 260 height 36
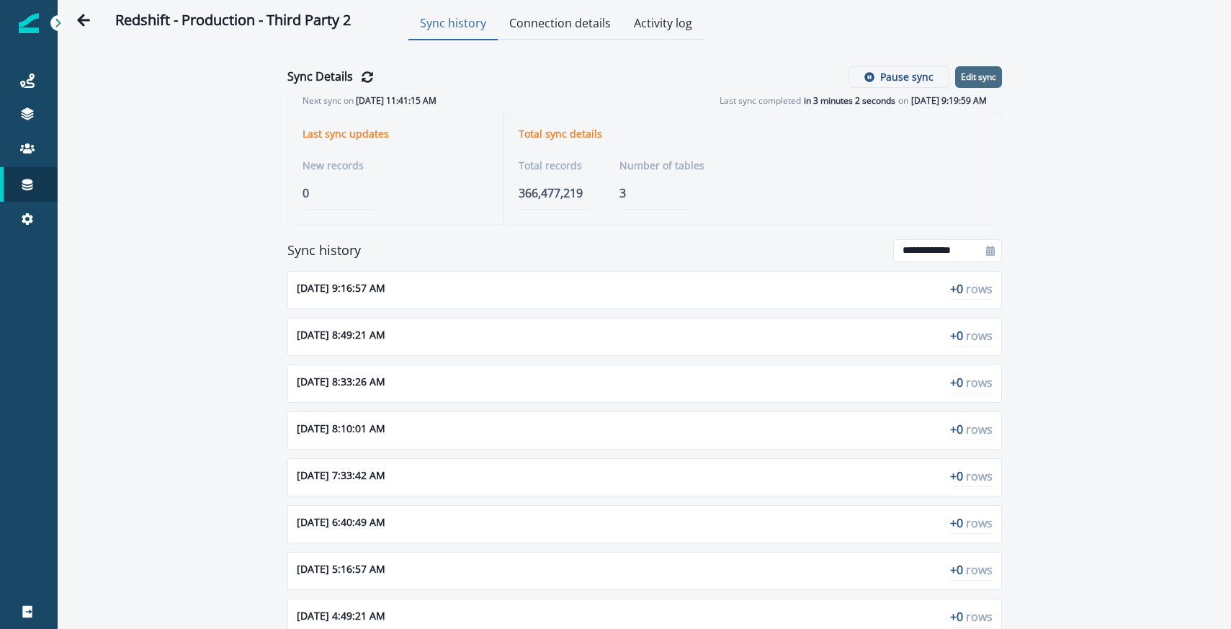
click at [963, 81] on p "Edit sync" at bounding box center [978, 77] width 35 height 10
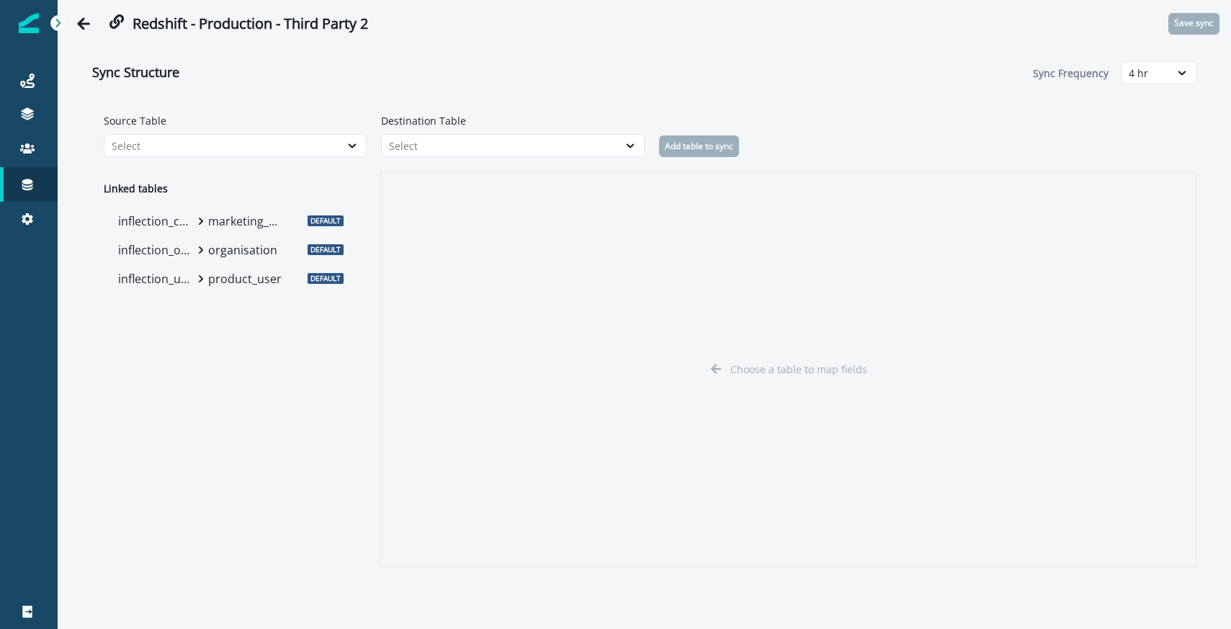
click at [199, 274] on icon at bounding box center [201, 278] width 9 height 9
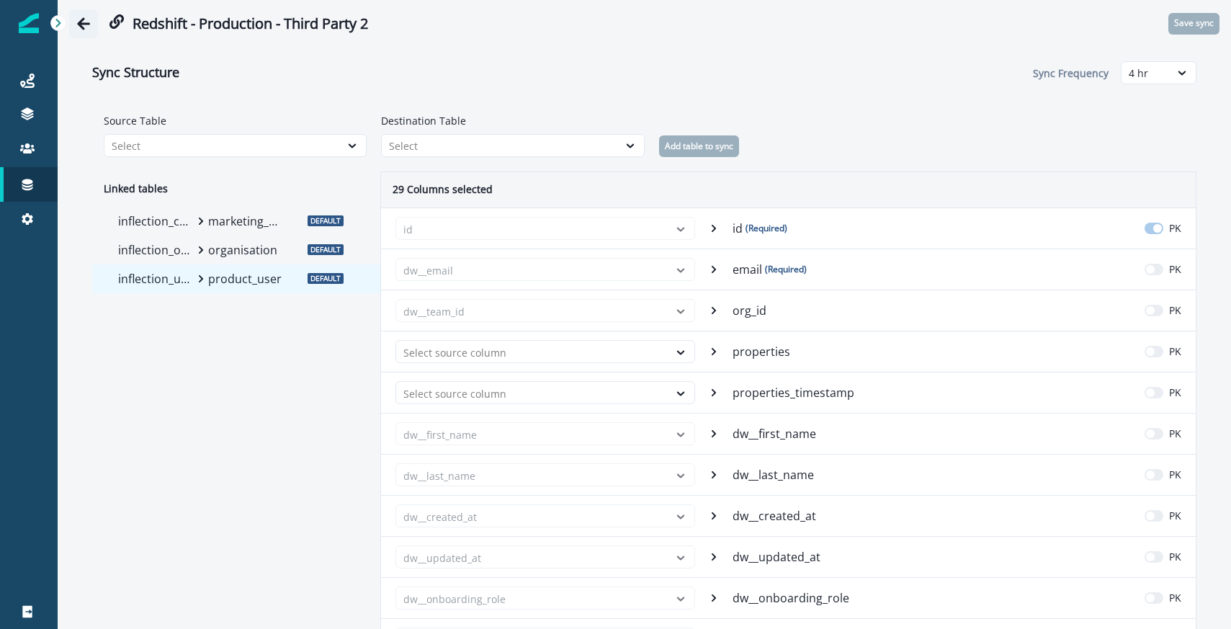
click at [74, 17] on button "Go back" at bounding box center [83, 23] width 29 height 29
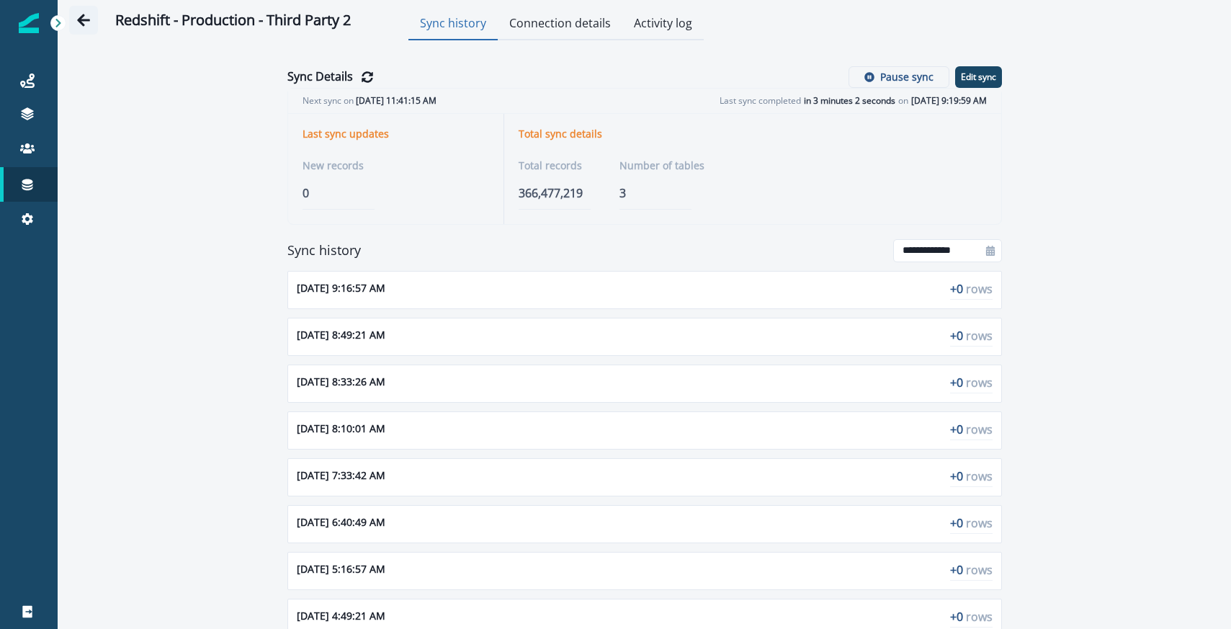
click at [75, 18] on button "Go back" at bounding box center [83, 20] width 29 height 29
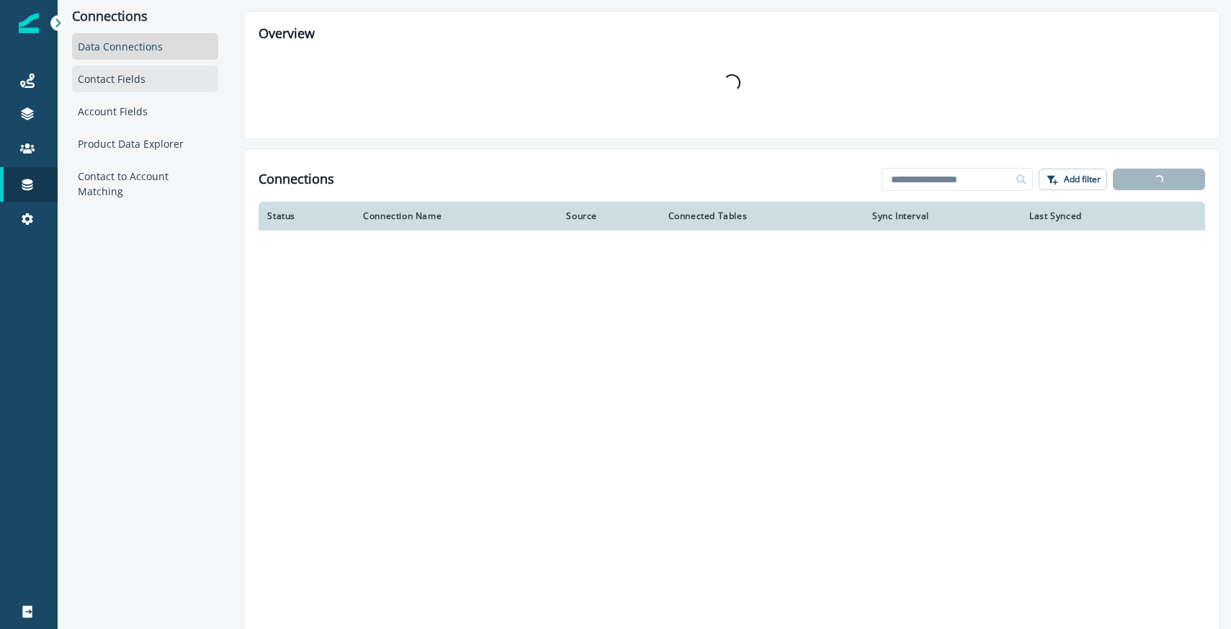
click at [129, 80] on div "Contact Fields" at bounding box center [145, 79] width 146 height 27
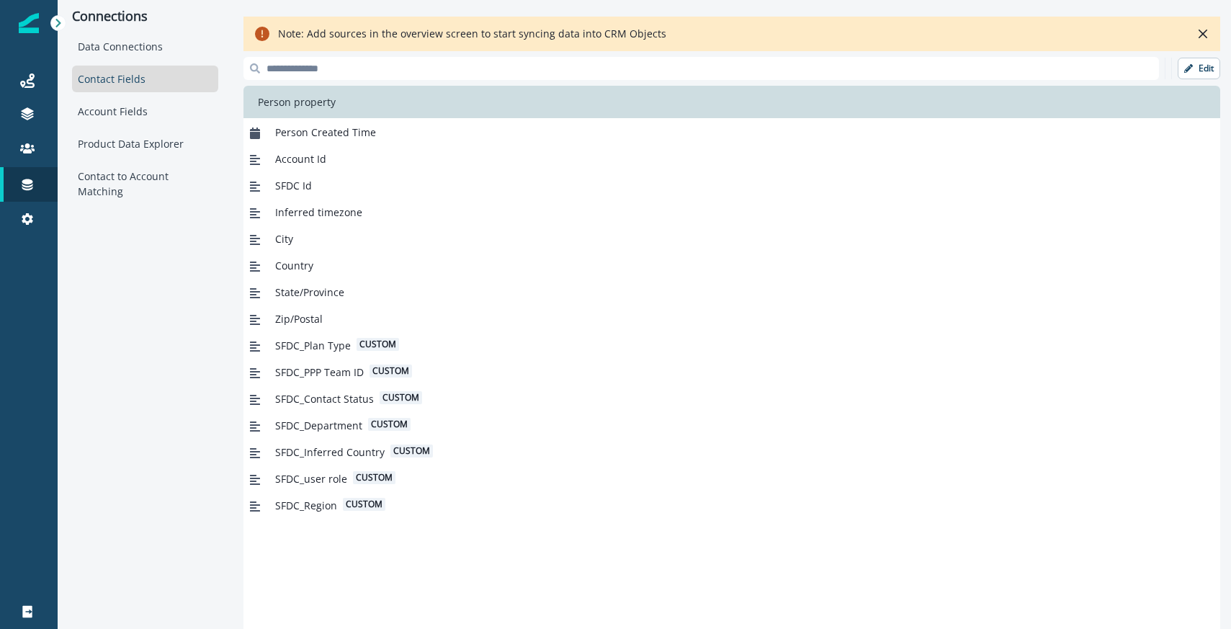
scroll to position [302, 0]
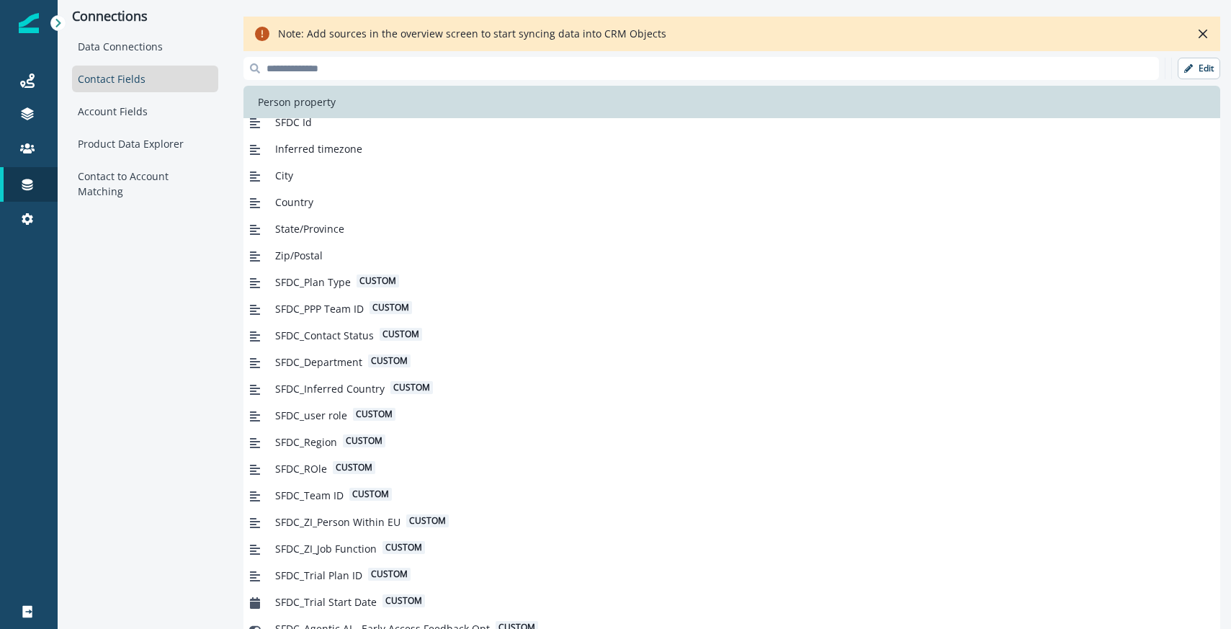
click at [322, 208] on div "Country" at bounding box center [731, 202] width 977 height 27
click at [1210, 57] on div "Edit" at bounding box center [731, 68] width 977 height 23
click at [1201, 72] on p "Edit" at bounding box center [1205, 68] width 15 height 10
click at [289, 202] on span "Country" at bounding box center [294, 201] width 38 height 15
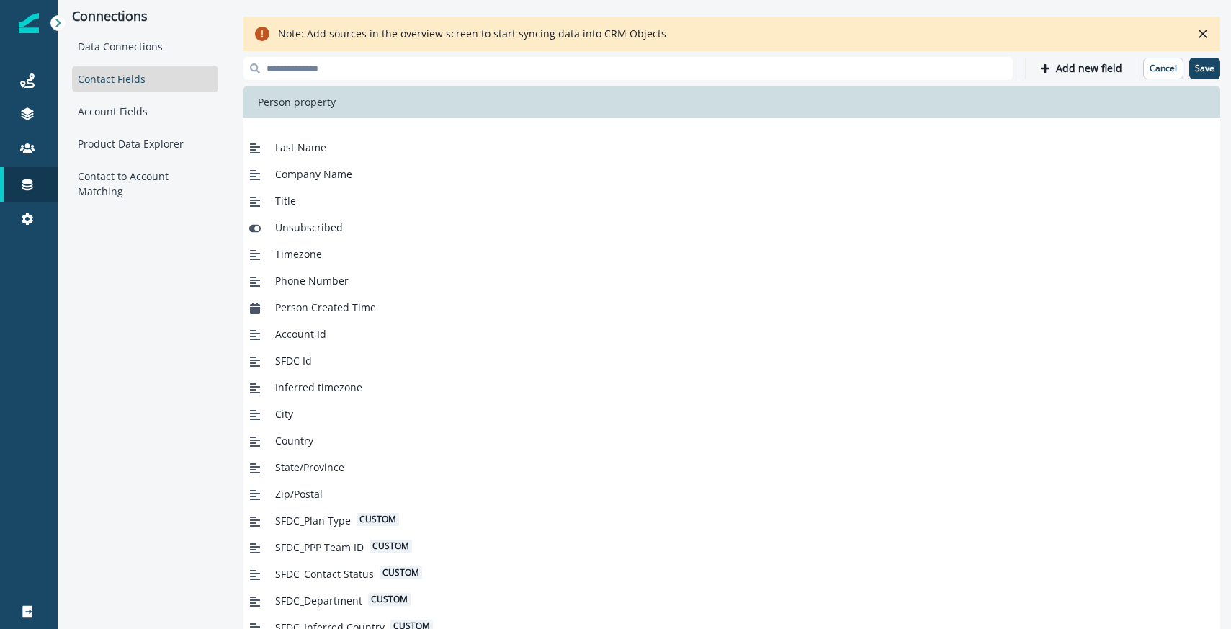
scroll to position [62, 0]
click at [1178, 68] on button "Cancel" at bounding box center [1163, 69] width 40 height 22
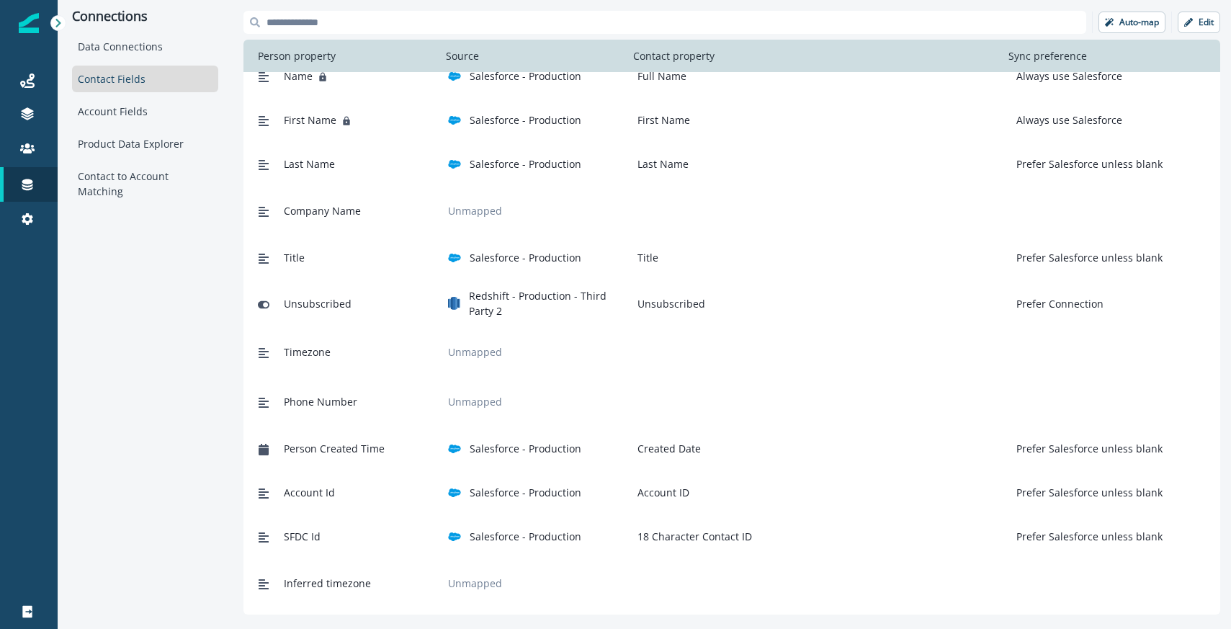
scroll to position [0, 0]
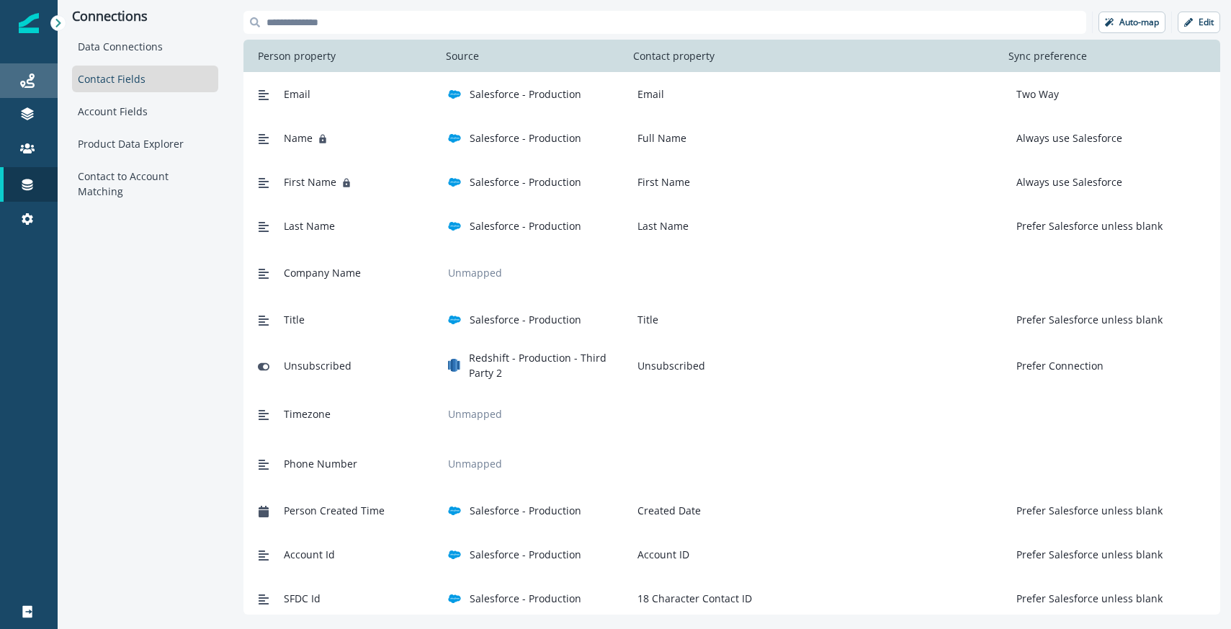
click at [34, 93] on link "Journeys" at bounding box center [29, 80] width 58 height 35
